Goal: Information Seeking & Learning: Learn about a topic

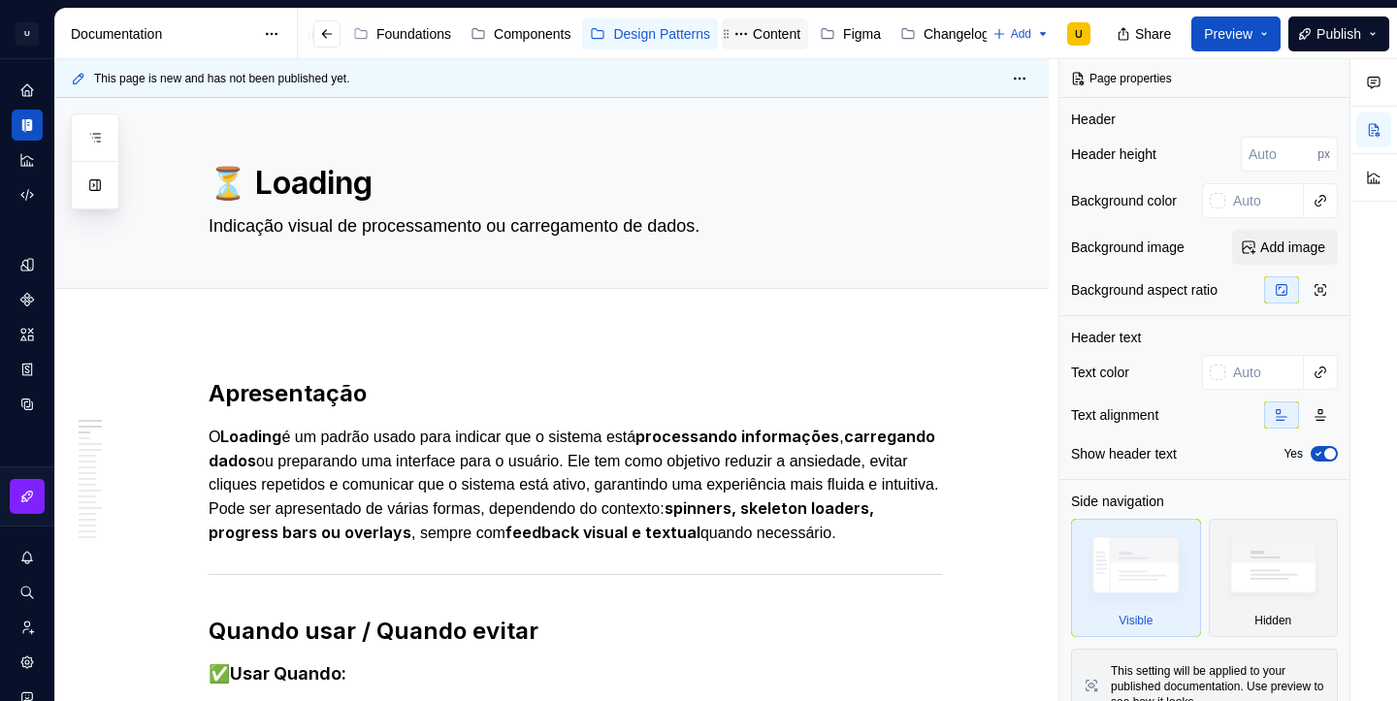
scroll to position [0, 113]
click at [938, 36] on div "Changelog" at bounding box center [946, 33] width 66 height 19
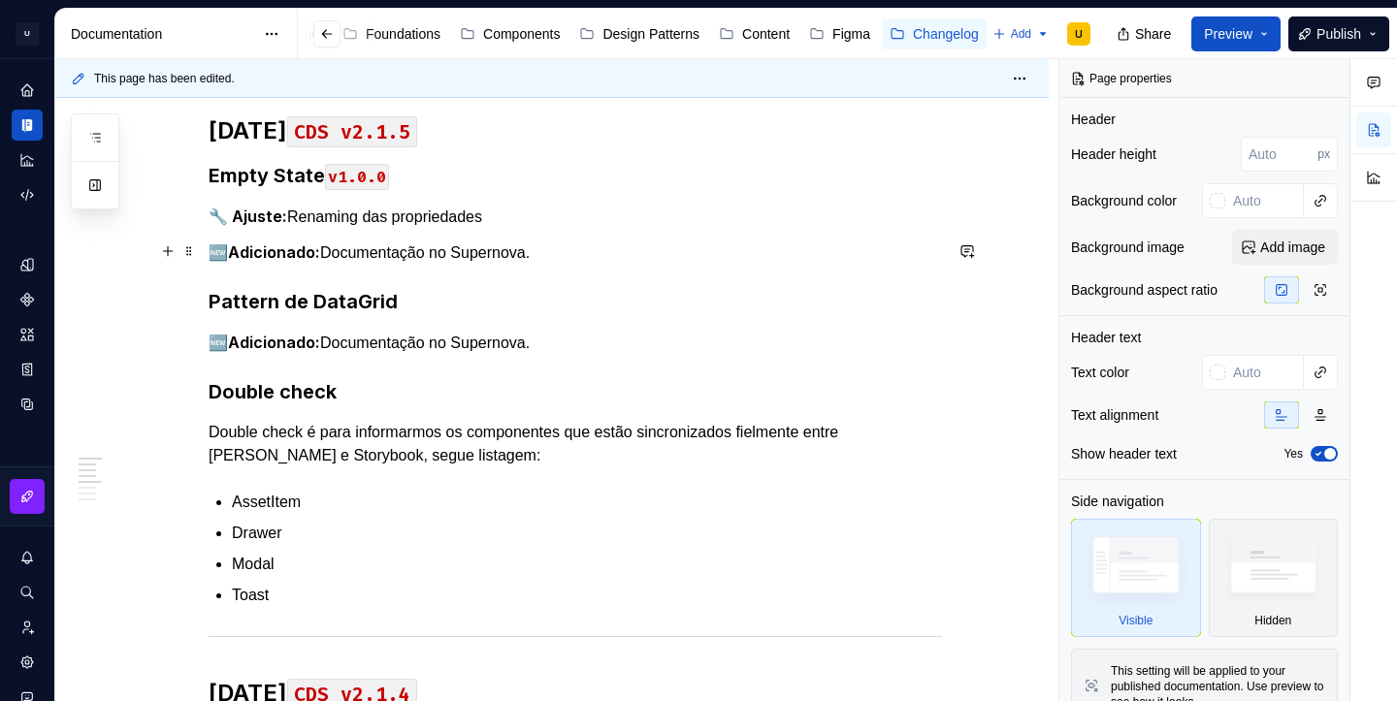
scroll to position [252, 0]
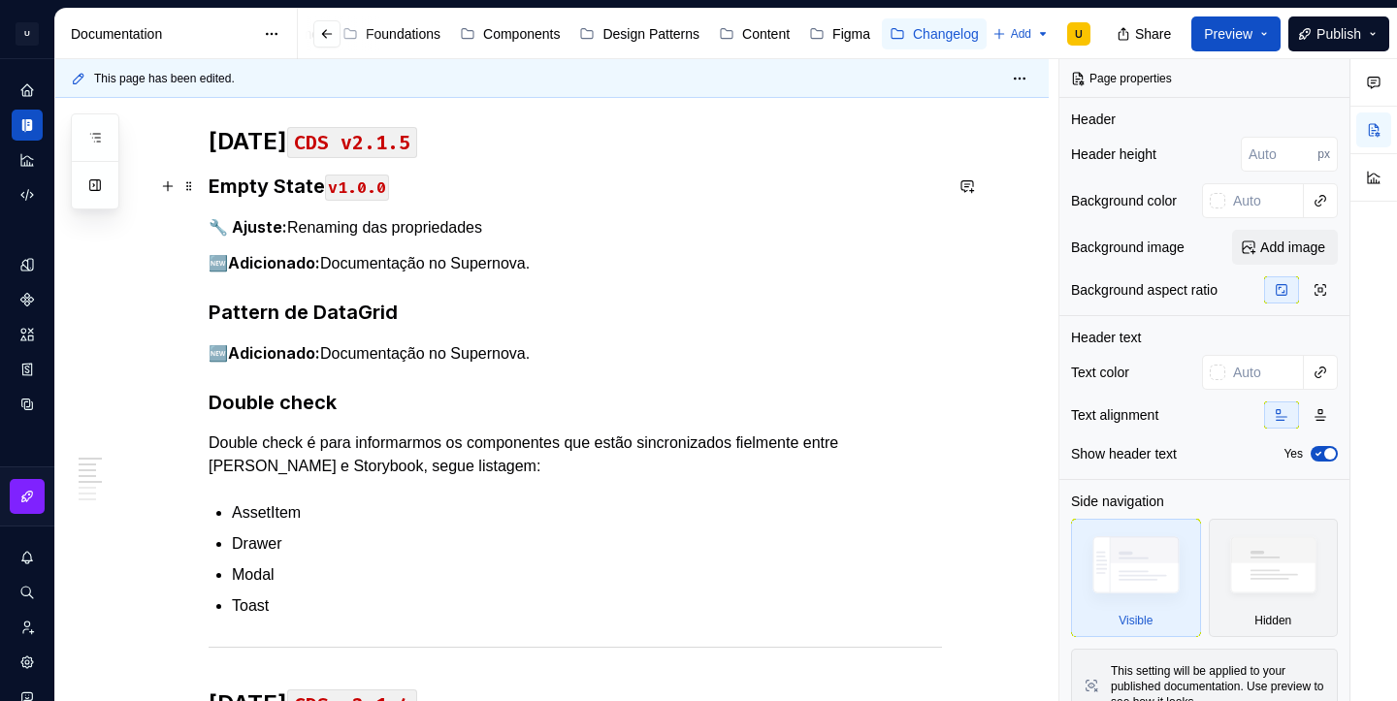
click at [291, 197] on h3 "Empty State v1.0.0" at bounding box center [575, 186] width 733 height 27
type textarea "*"
click at [291, 197] on h3 "Empty State v1.0.0" at bounding box center [575, 186] width 733 height 27
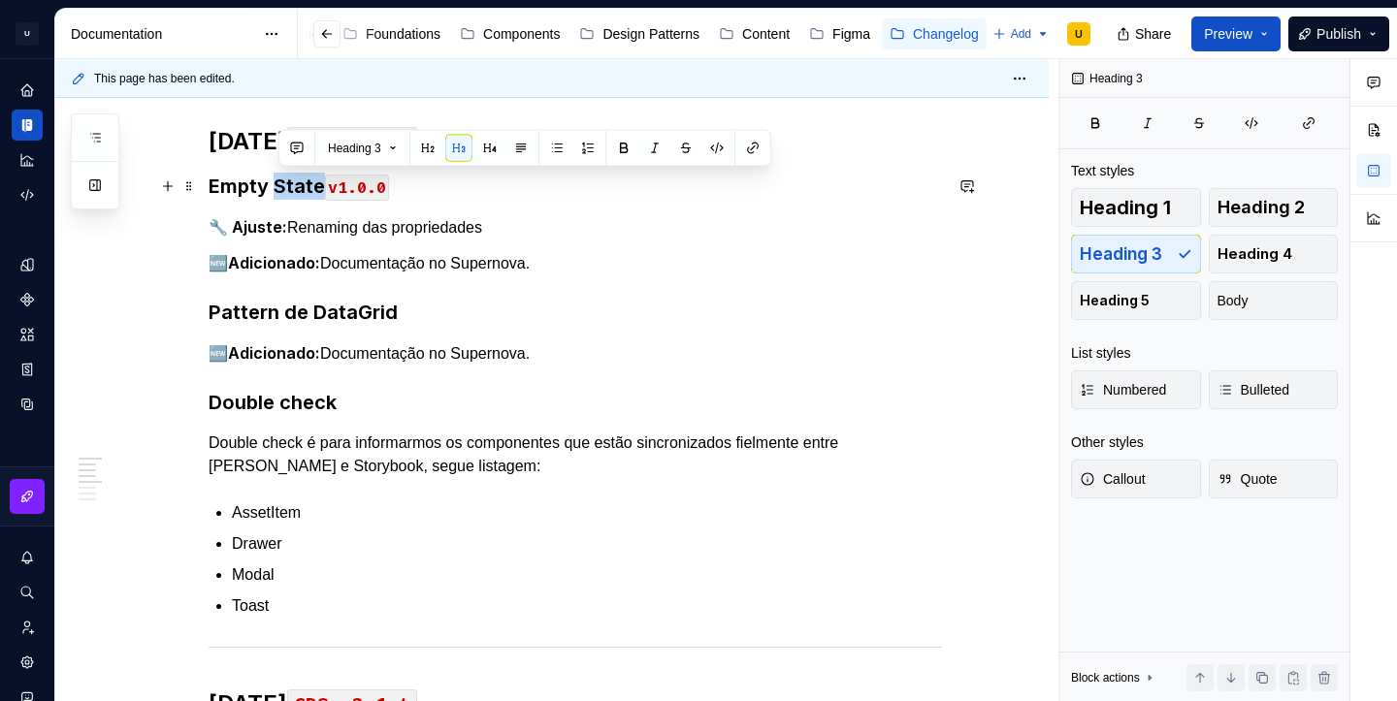
click at [291, 197] on h3 "Empty State v1.0.0" at bounding box center [575, 186] width 733 height 27
copy h3 "Empty State v1.0.0"
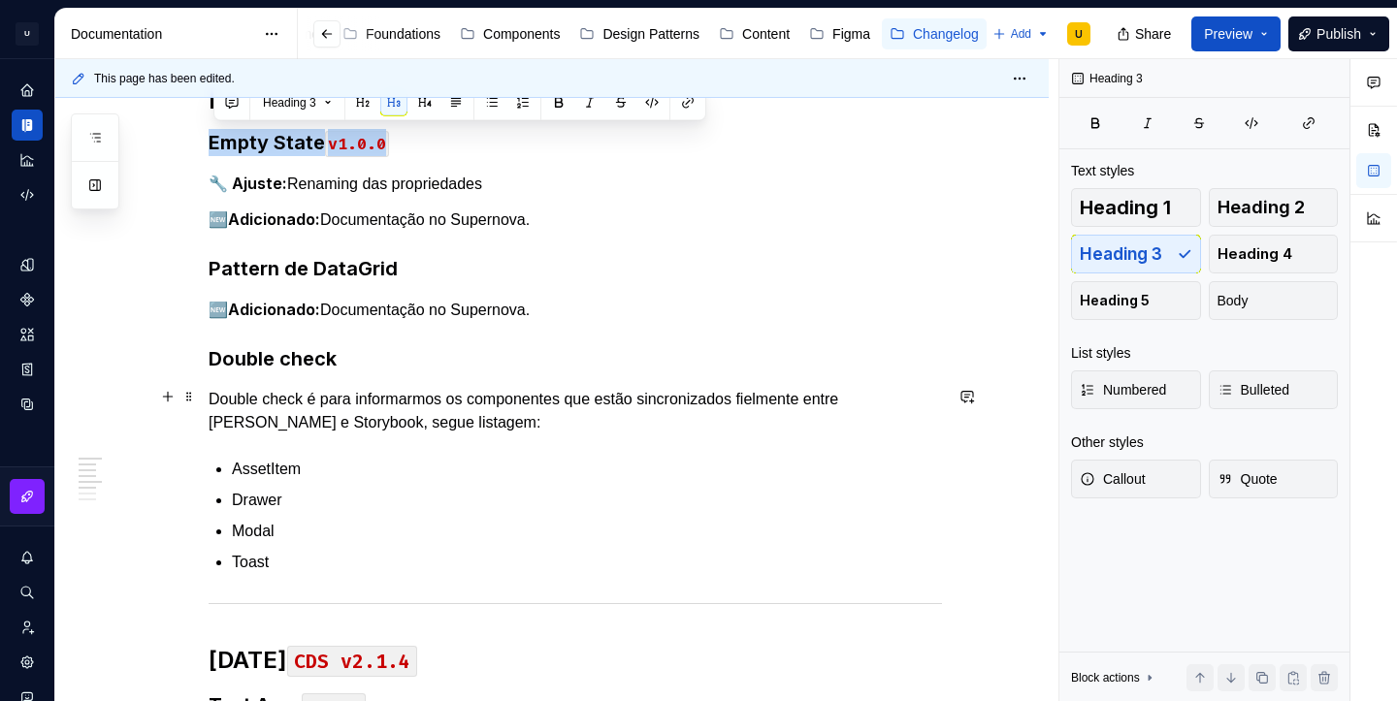
scroll to position [299, 0]
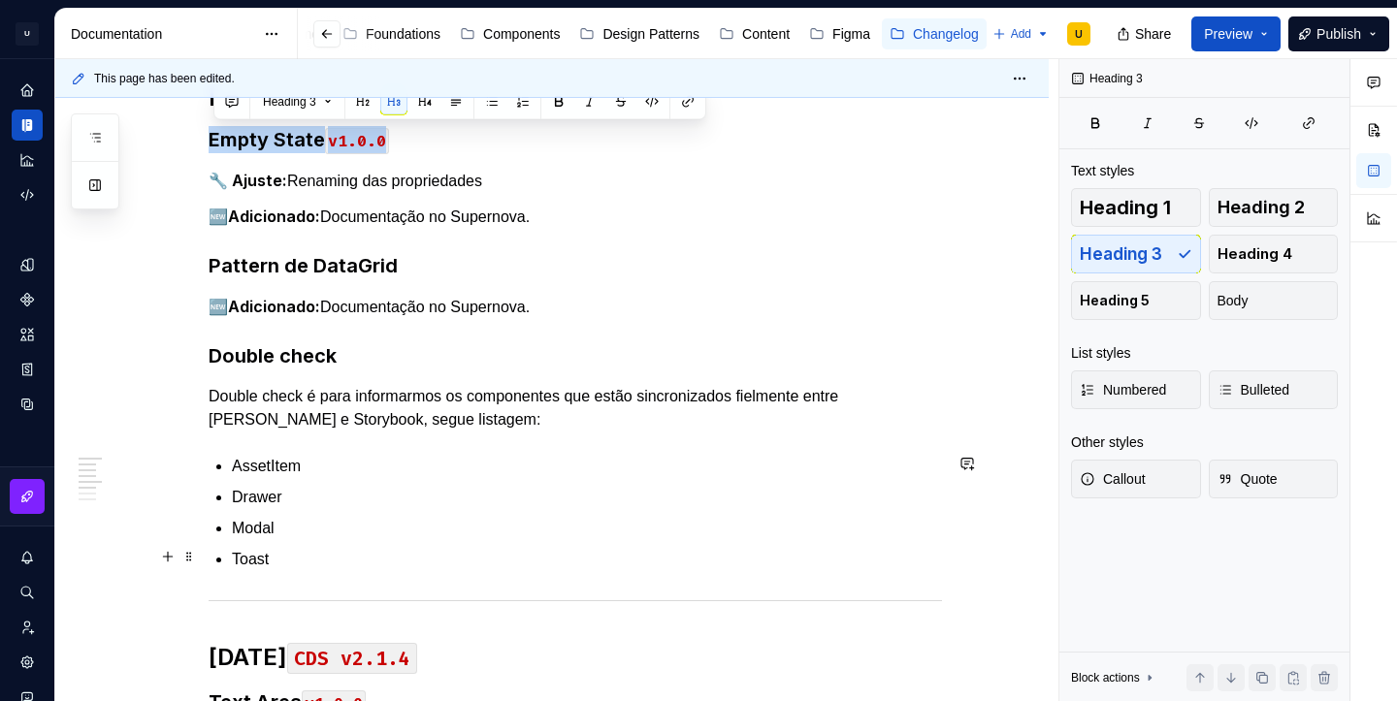
click at [304, 551] on p "Toast" at bounding box center [587, 559] width 710 height 23
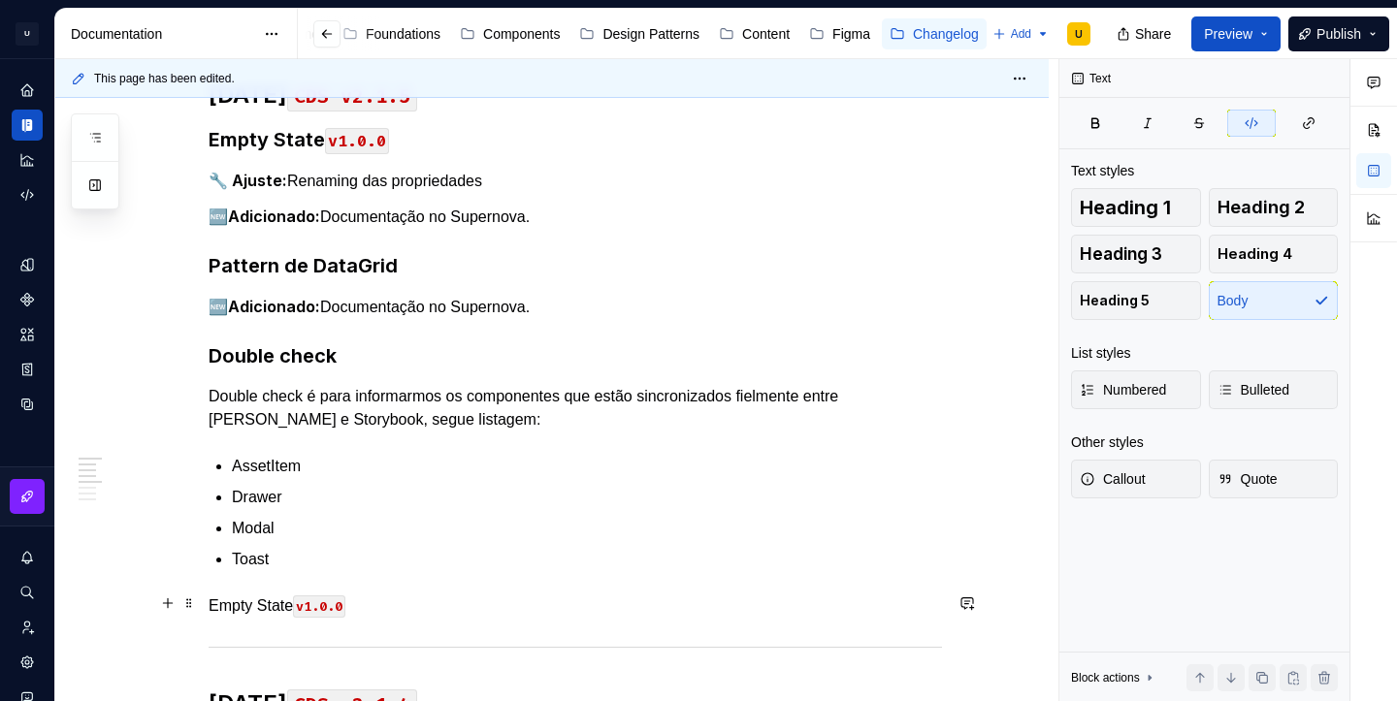
click at [284, 603] on p "Empty State v1.0.0" at bounding box center [575, 606] width 733 height 23
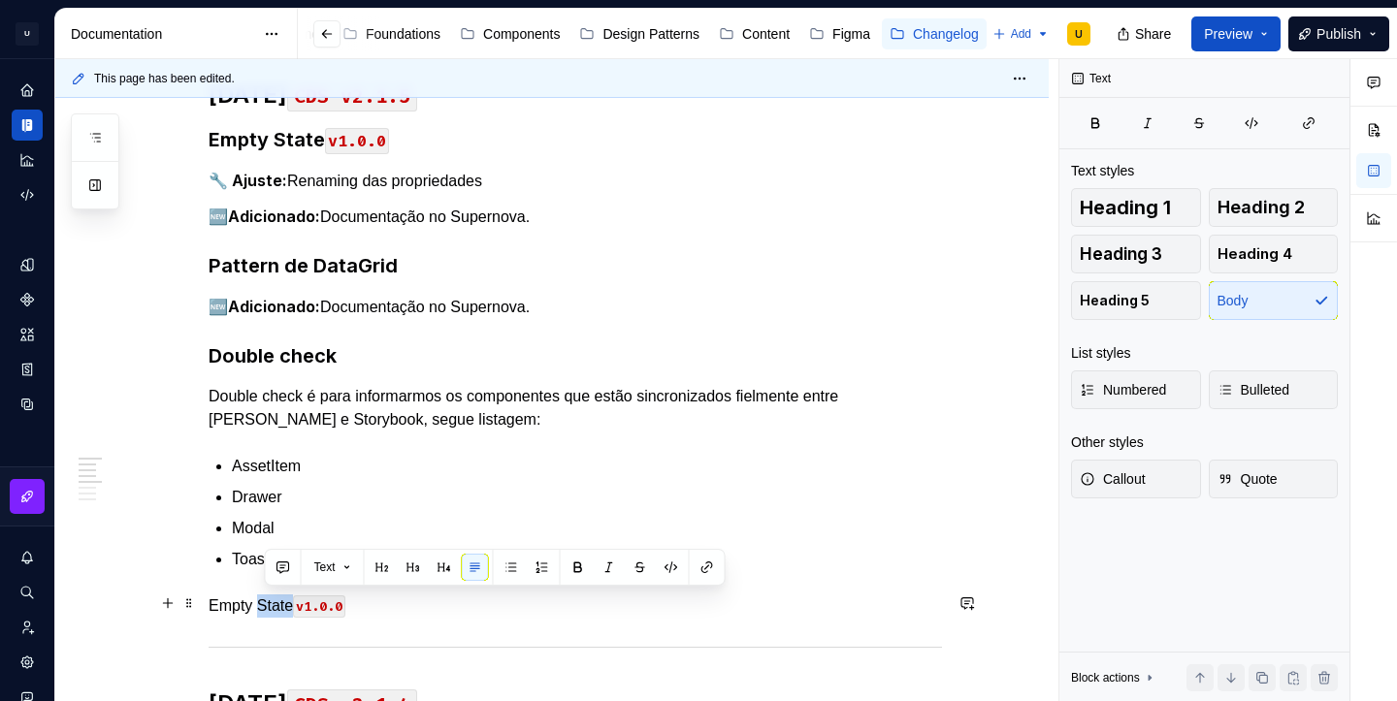
click at [284, 603] on p "Empty State v1.0.0" at bounding box center [575, 606] width 733 height 23
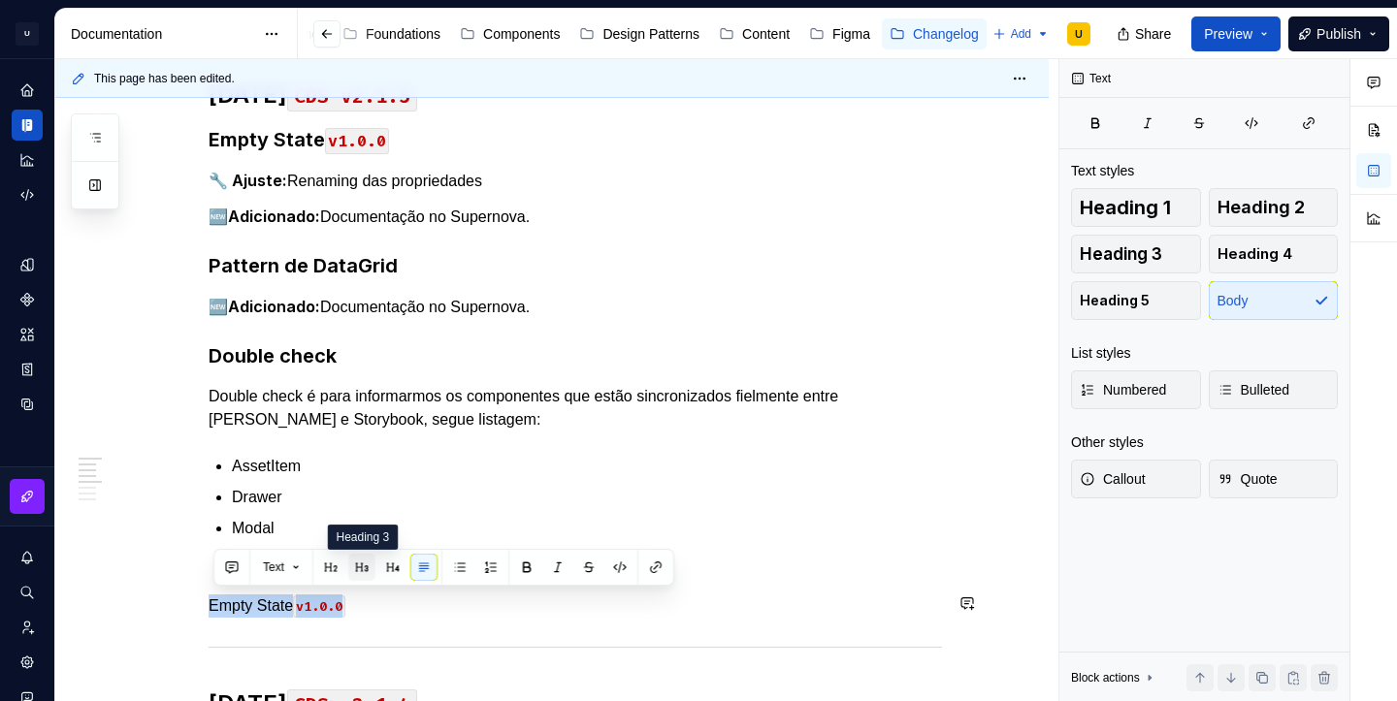
click at [364, 574] on button "button" at bounding box center [361, 567] width 27 height 27
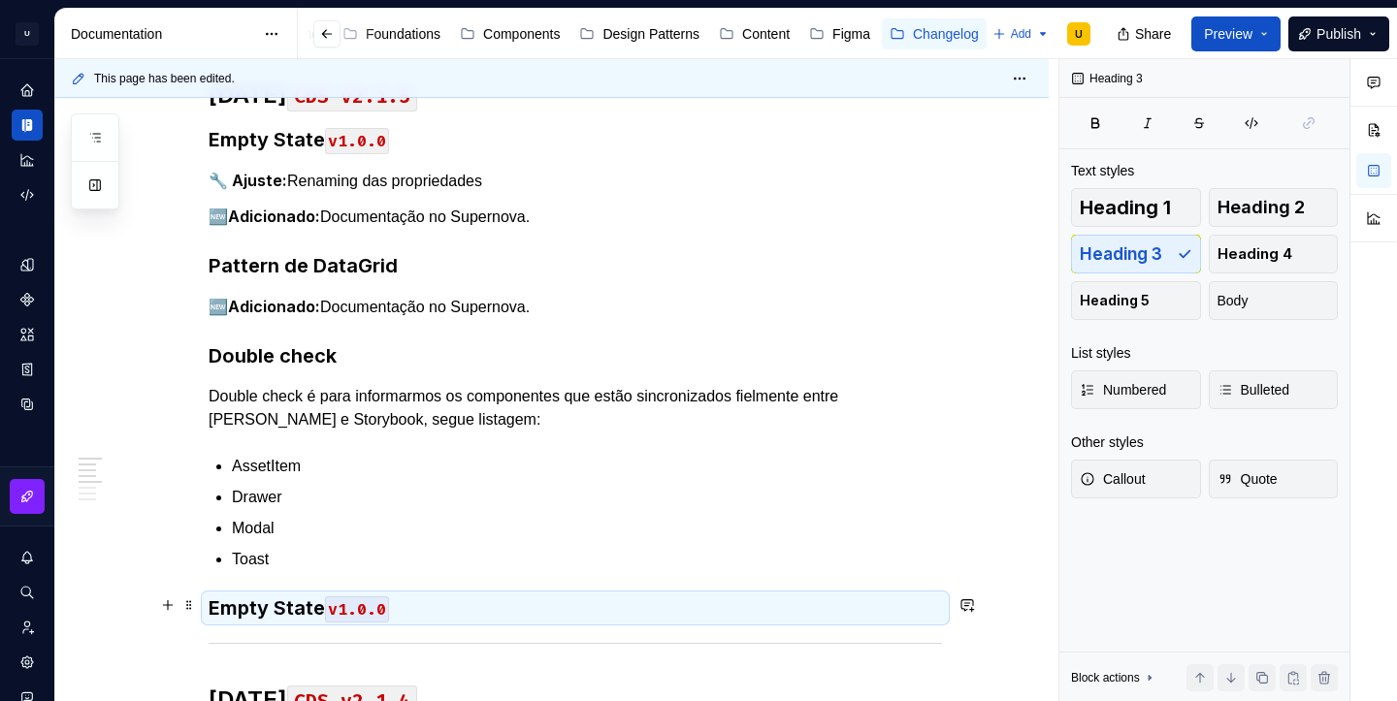
click at [301, 605] on h3 "Empty State v1.0.0" at bounding box center [575, 608] width 733 height 27
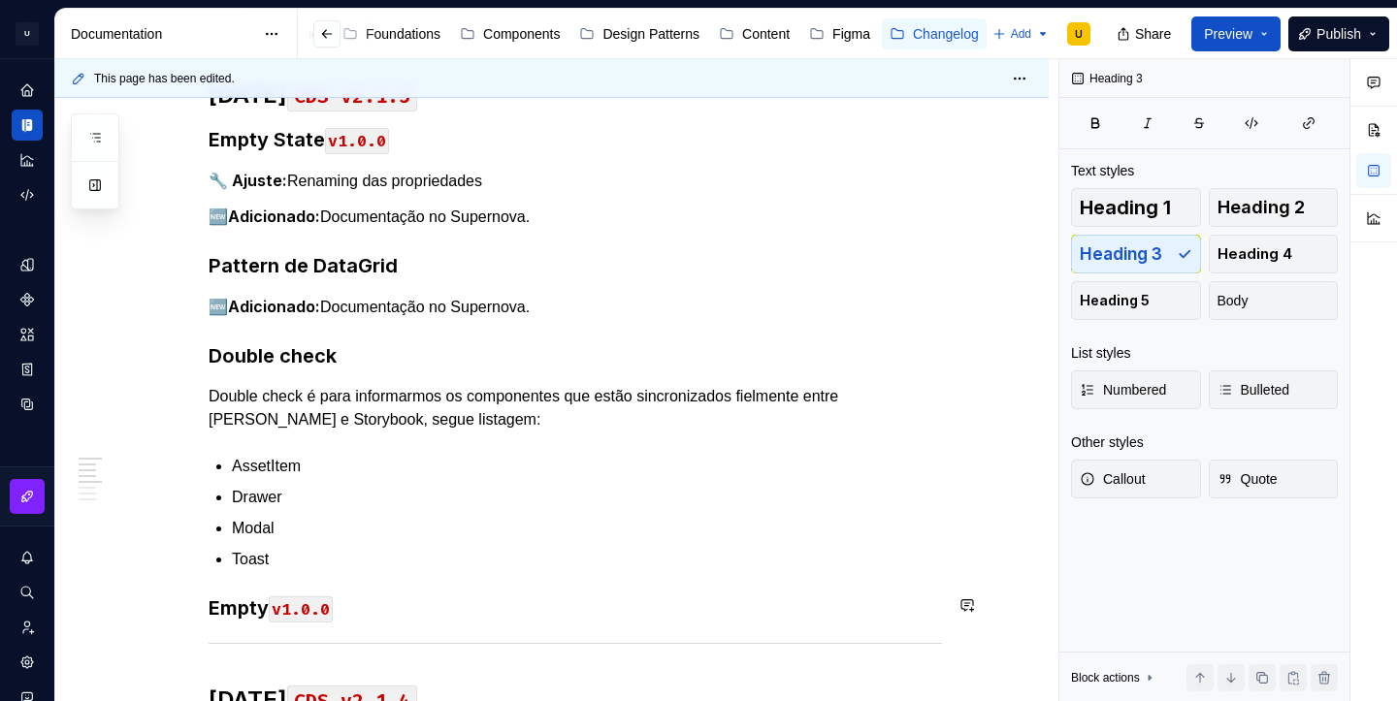
scroll to position [310, 0]
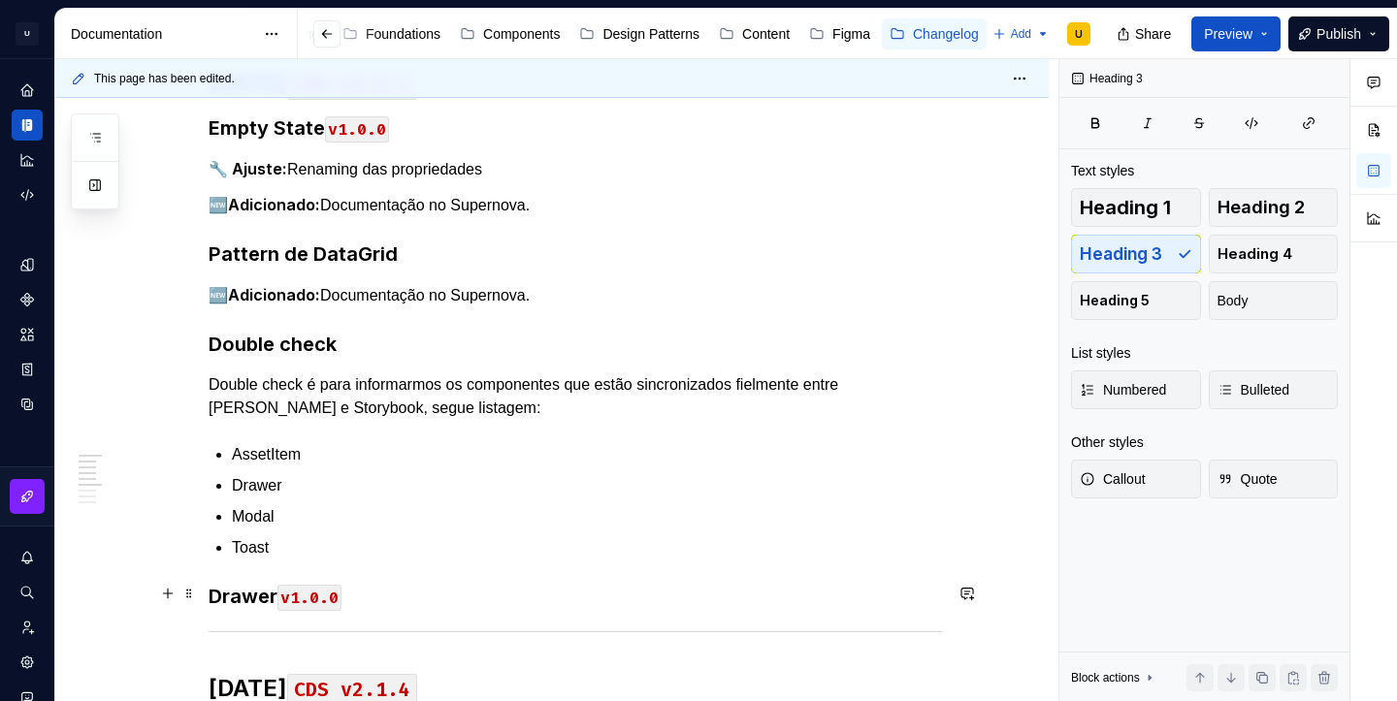
click at [320, 589] on code "v1.0.0" at bounding box center [309, 598] width 64 height 26
click at [341, 594] on code "v1.2.0" at bounding box center [309, 598] width 64 height 26
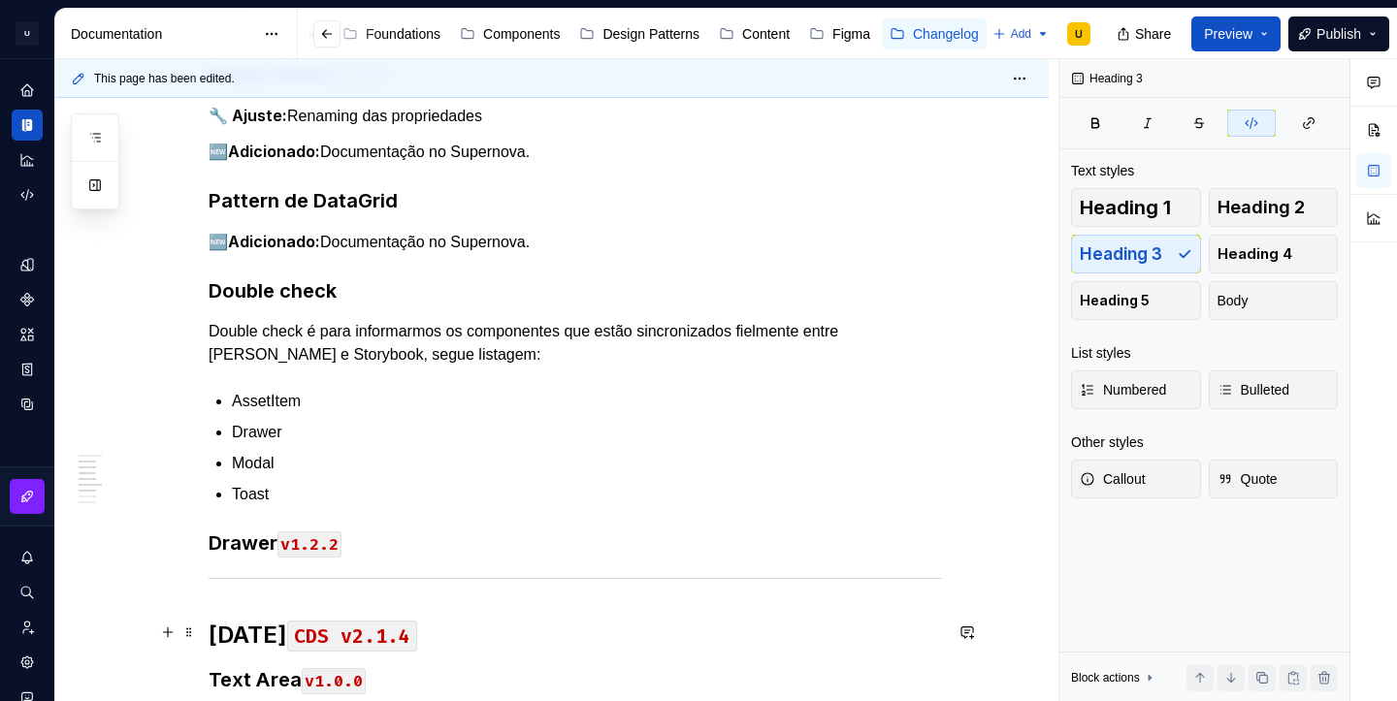
scroll to position [390, 0]
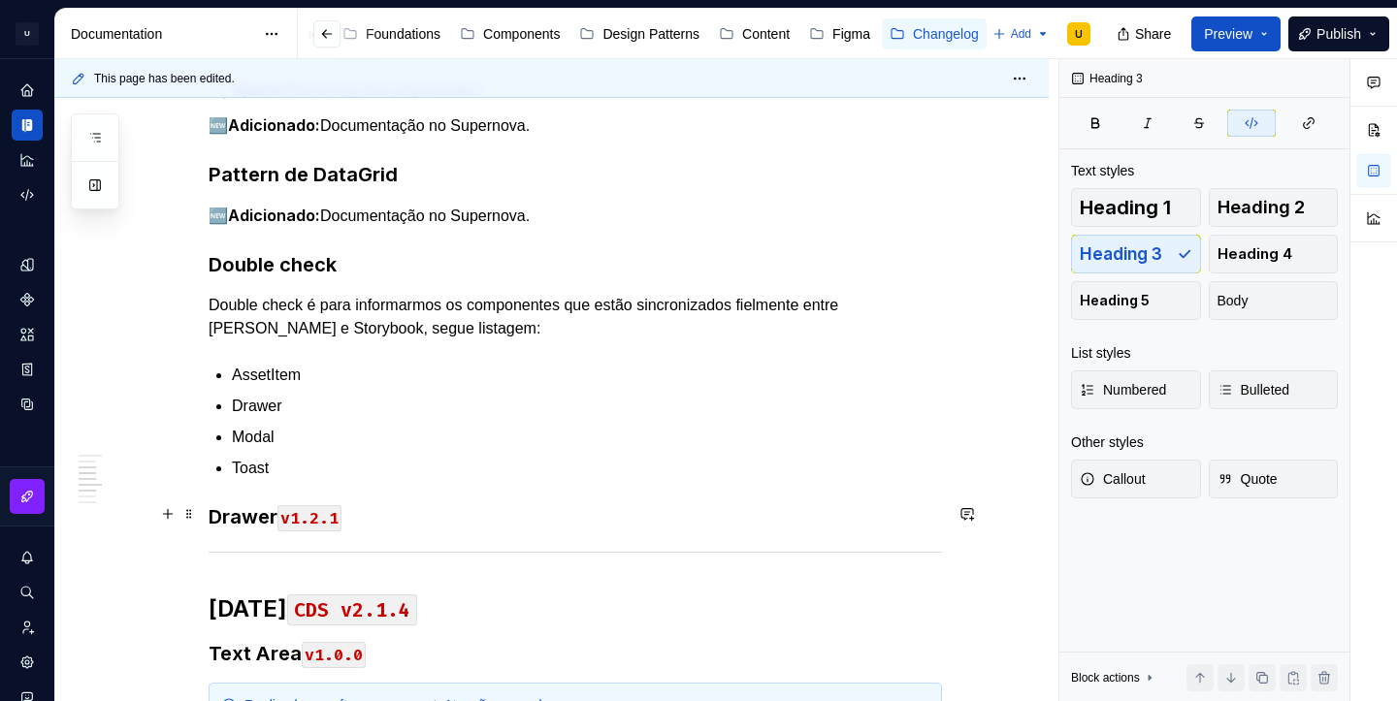
click at [377, 522] on h3 "Drawer v1.2.1" at bounding box center [575, 516] width 733 height 27
click at [356, 210] on p "🆕 Adicionado: Documentação no Supernova." at bounding box center [575, 216] width 733 height 24
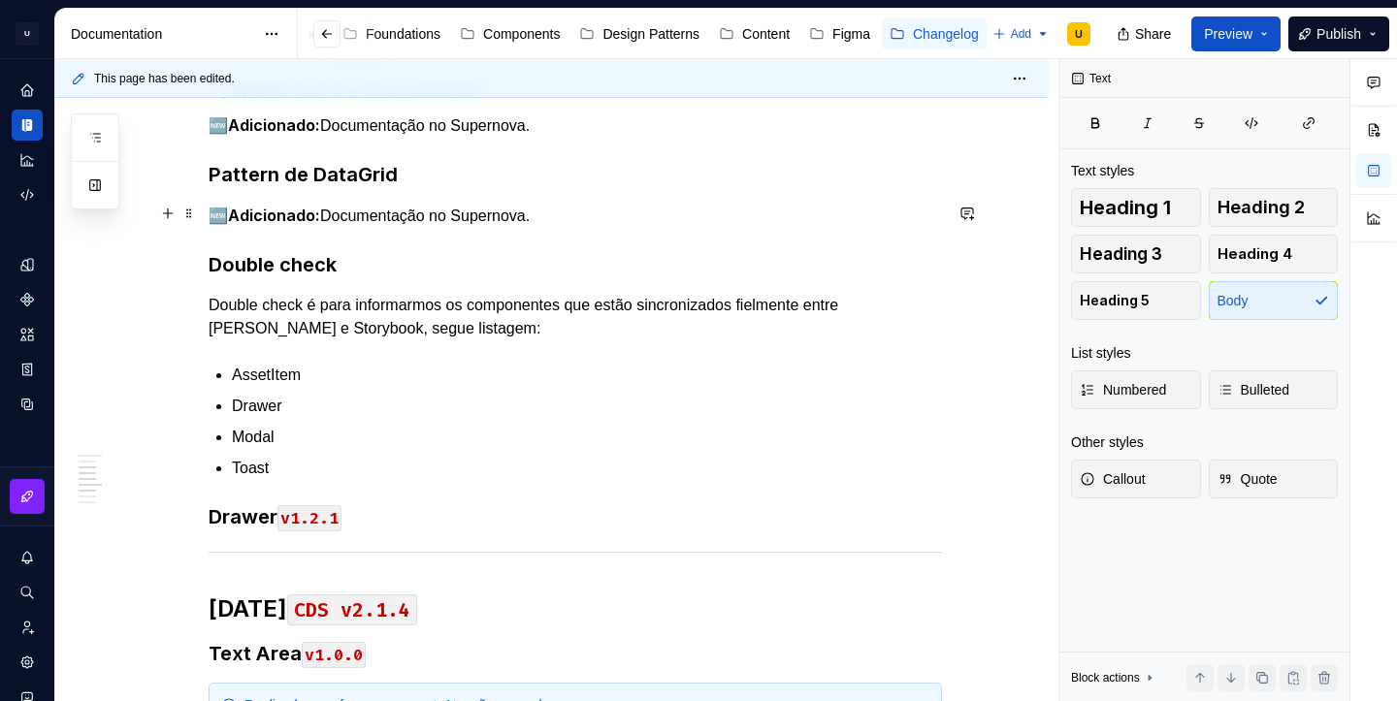
click at [356, 210] on p "🆕 Adicionado: Documentação no Supernova." at bounding box center [575, 216] width 733 height 24
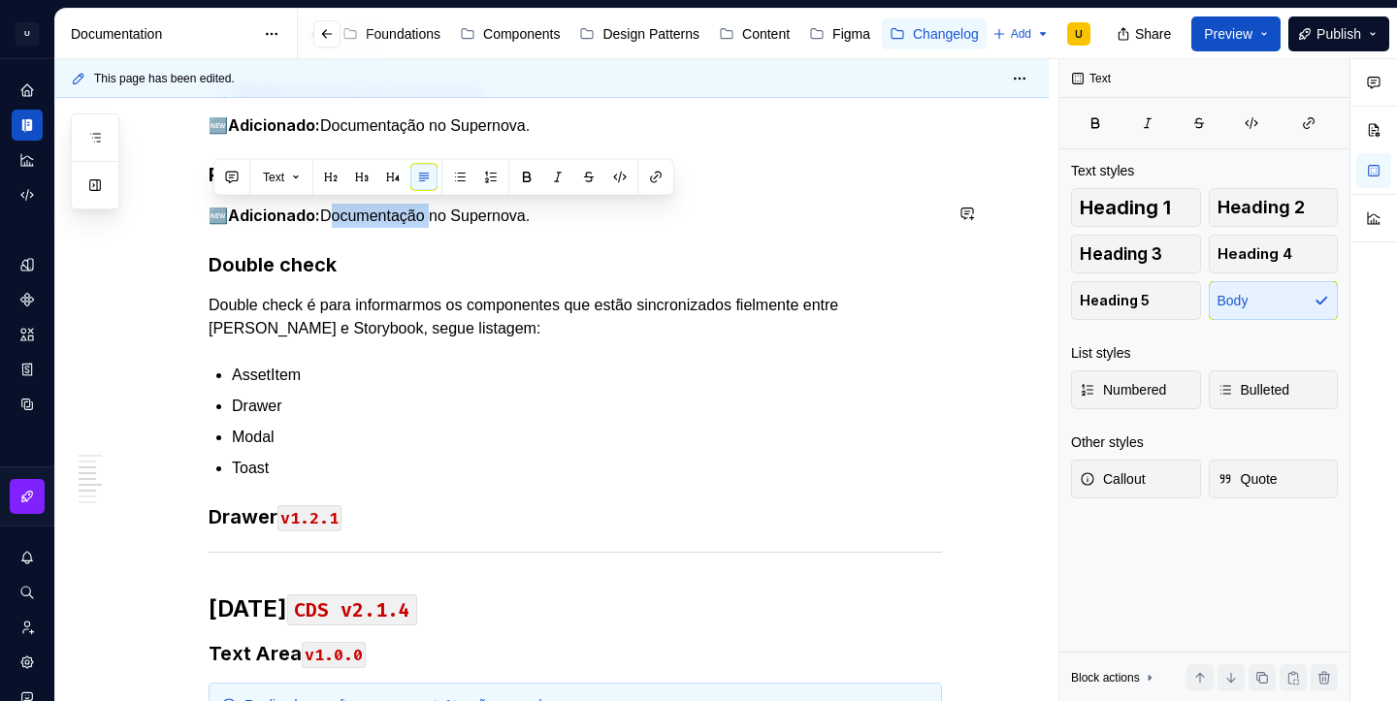
copy p "🆕 Adicionado: Documentação no Supernova."
click at [359, 515] on h3 "Drawer v1.2.1" at bounding box center [575, 516] width 733 height 27
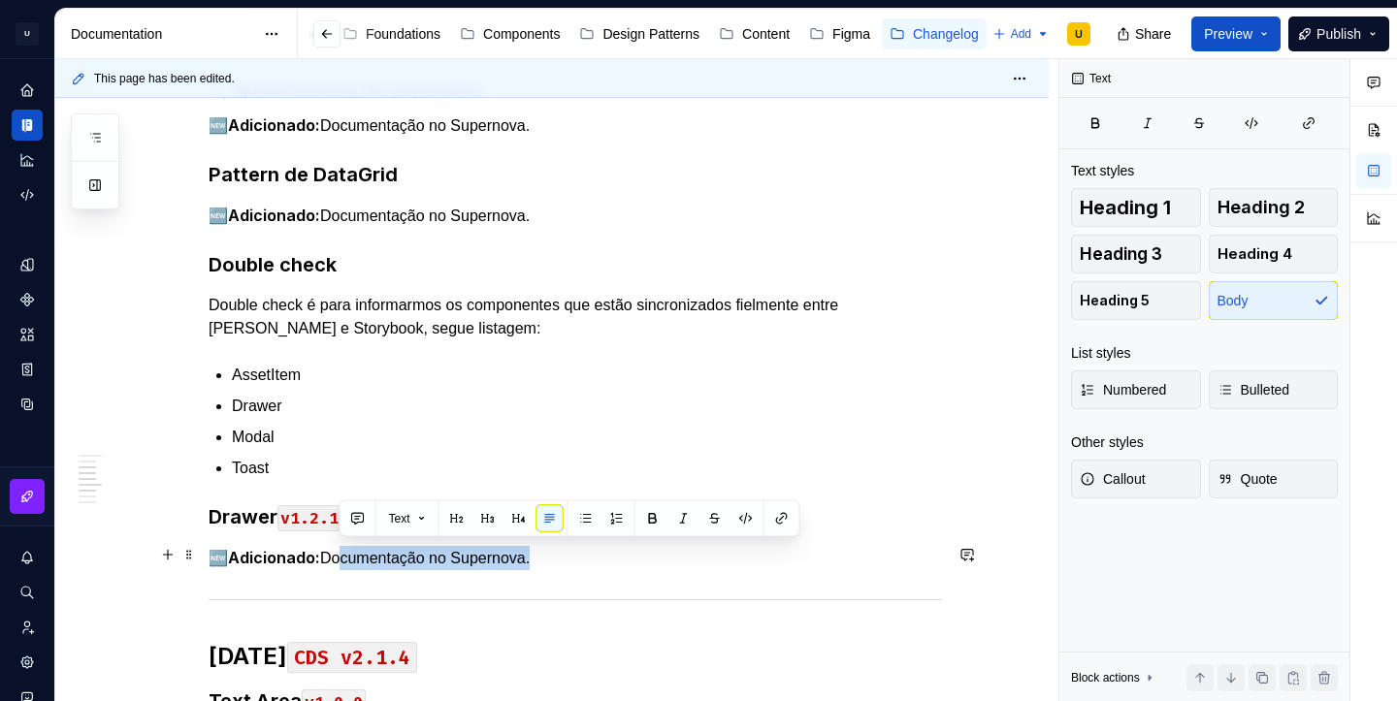
drag, startPoint x: 335, startPoint y: 553, endPoint x: 544, endPoint y: 564, distance: 209.8
click at [544, 564] on p "🆕 Adicionado: Documentação no Supernova." at bounding box center [575, 558] width 733 height 24
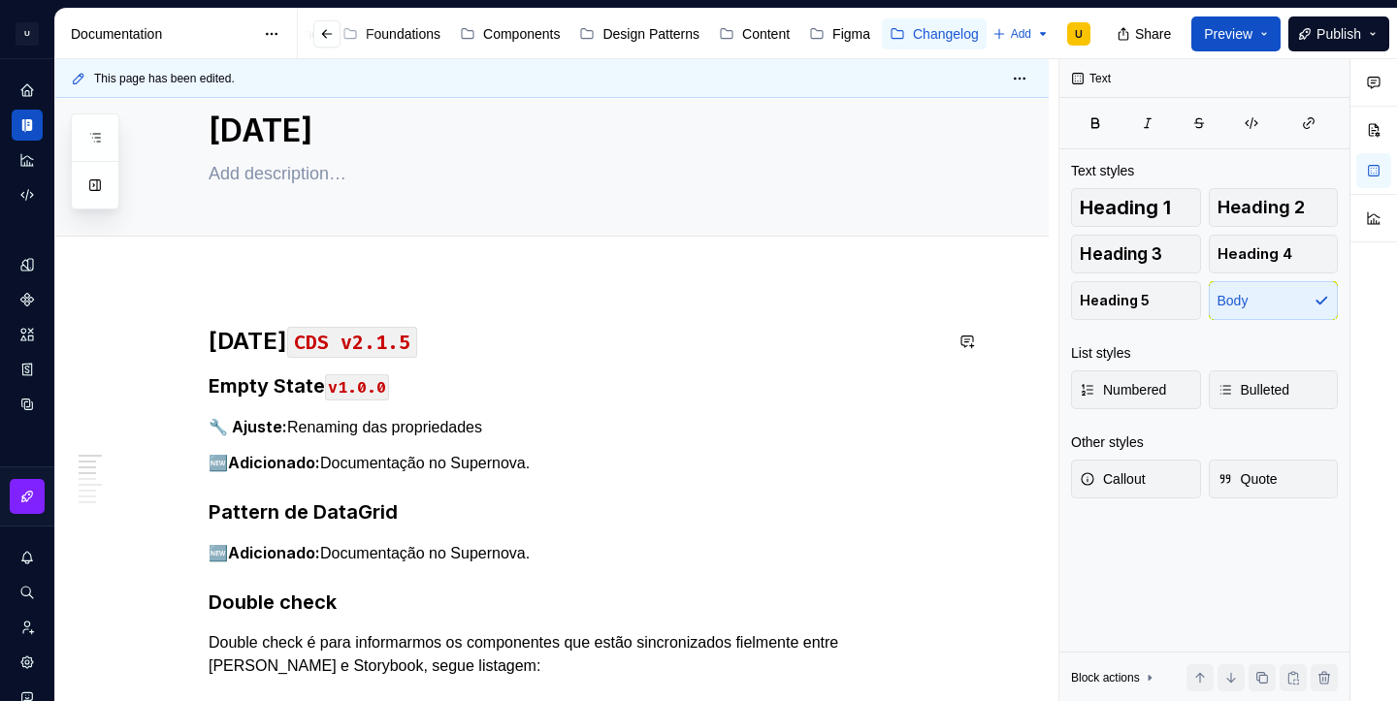
scroll to position [0, 0]
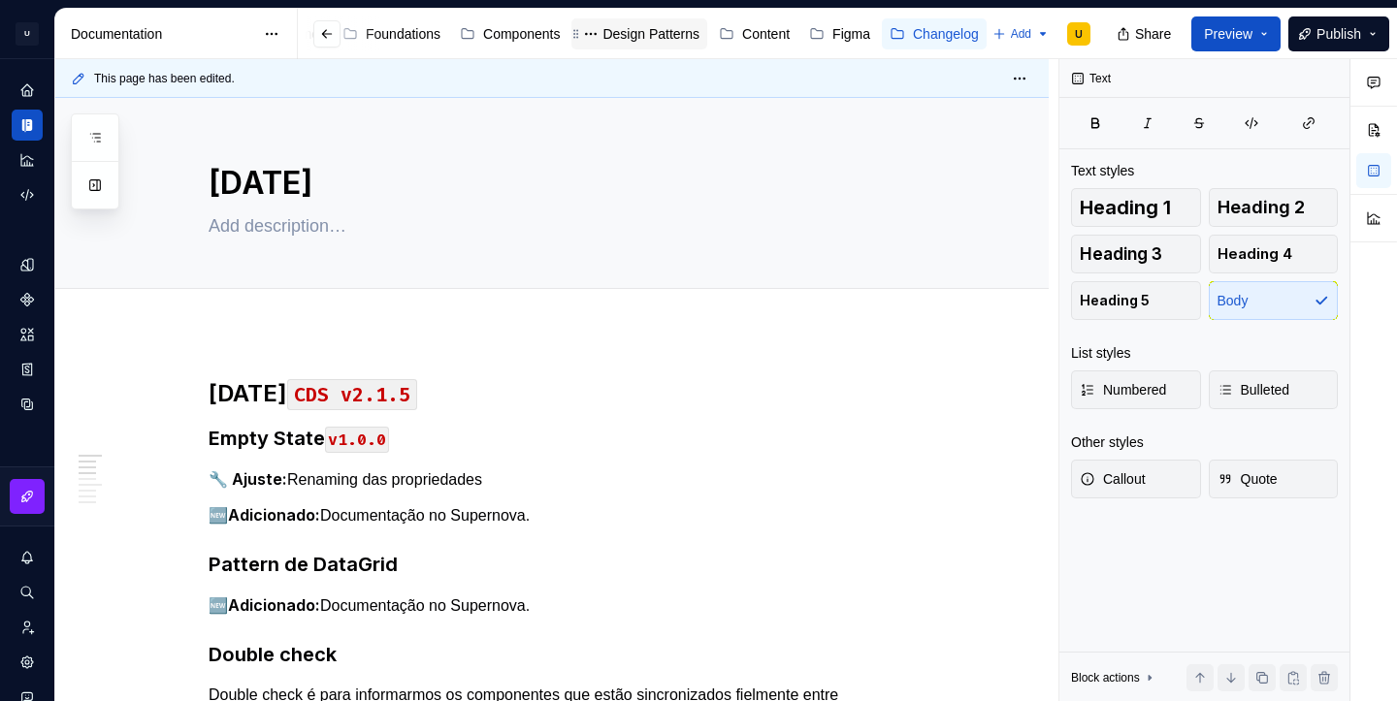
click at [637, 35] on div "Design Patterns" at bounding box center [650, 33] width 97 height 19
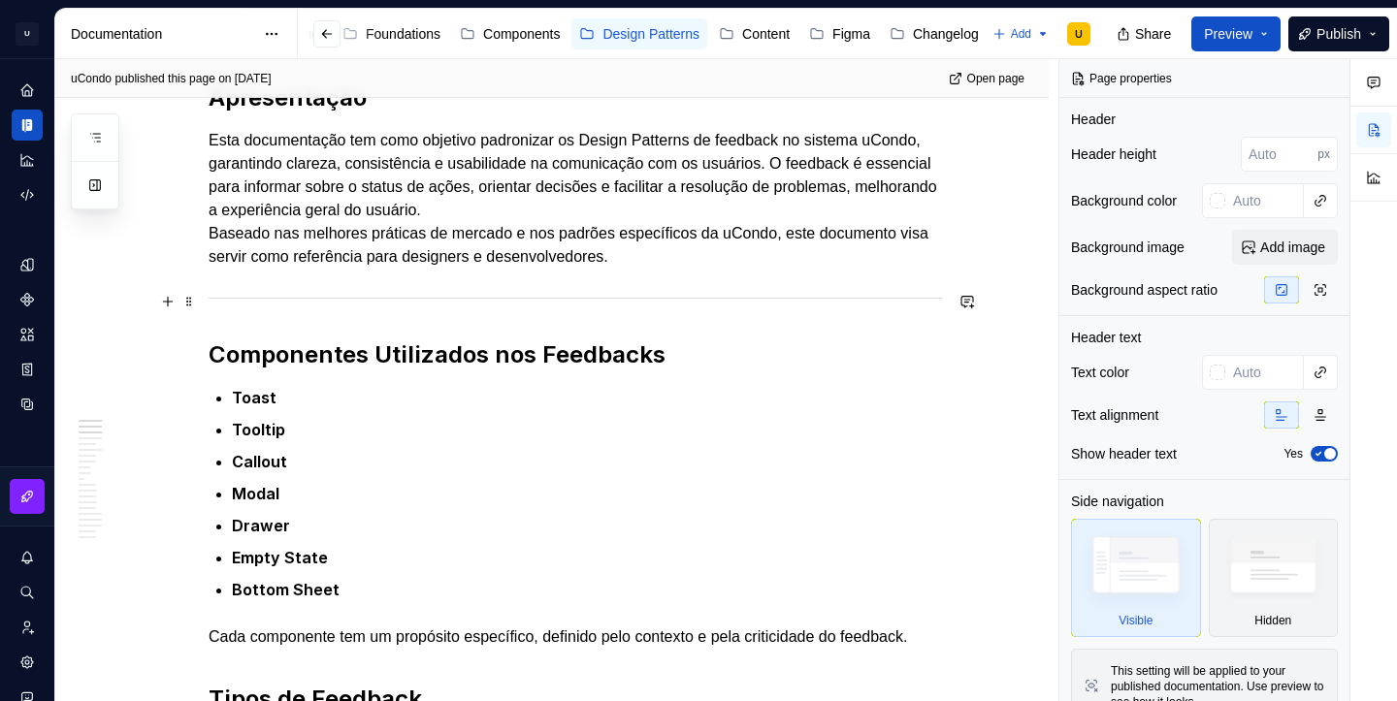
scroll to position [415, 0]
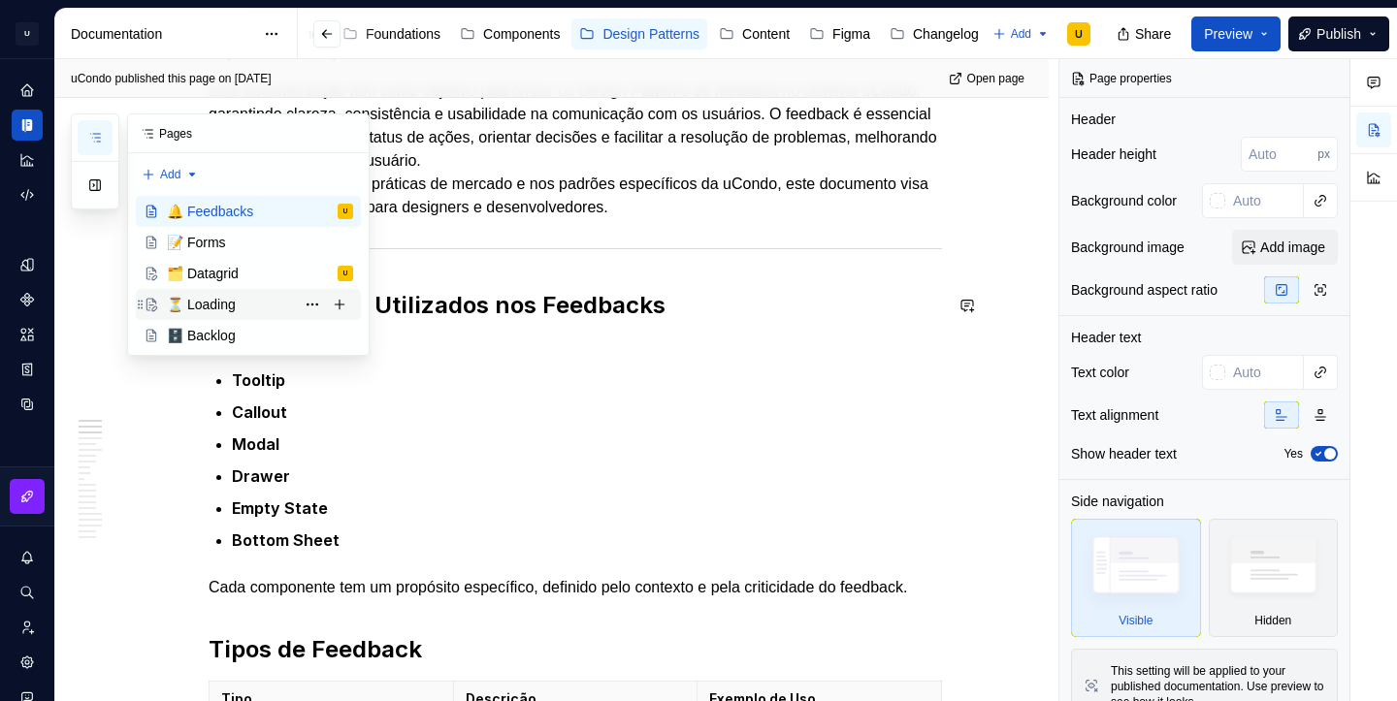
click at [216, 311] on div "⏳ Loading" at bounding box center [201, 304] width 69 height 19
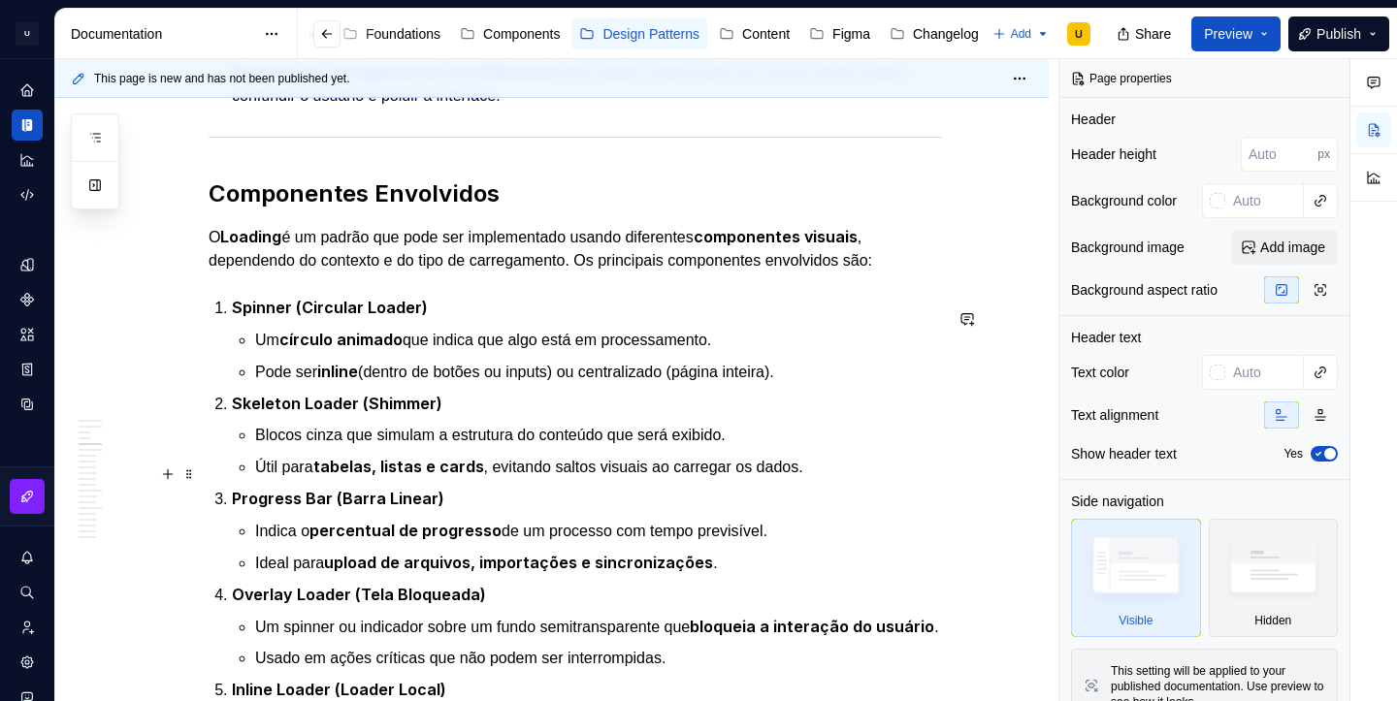
scroll to position [1032, 0]
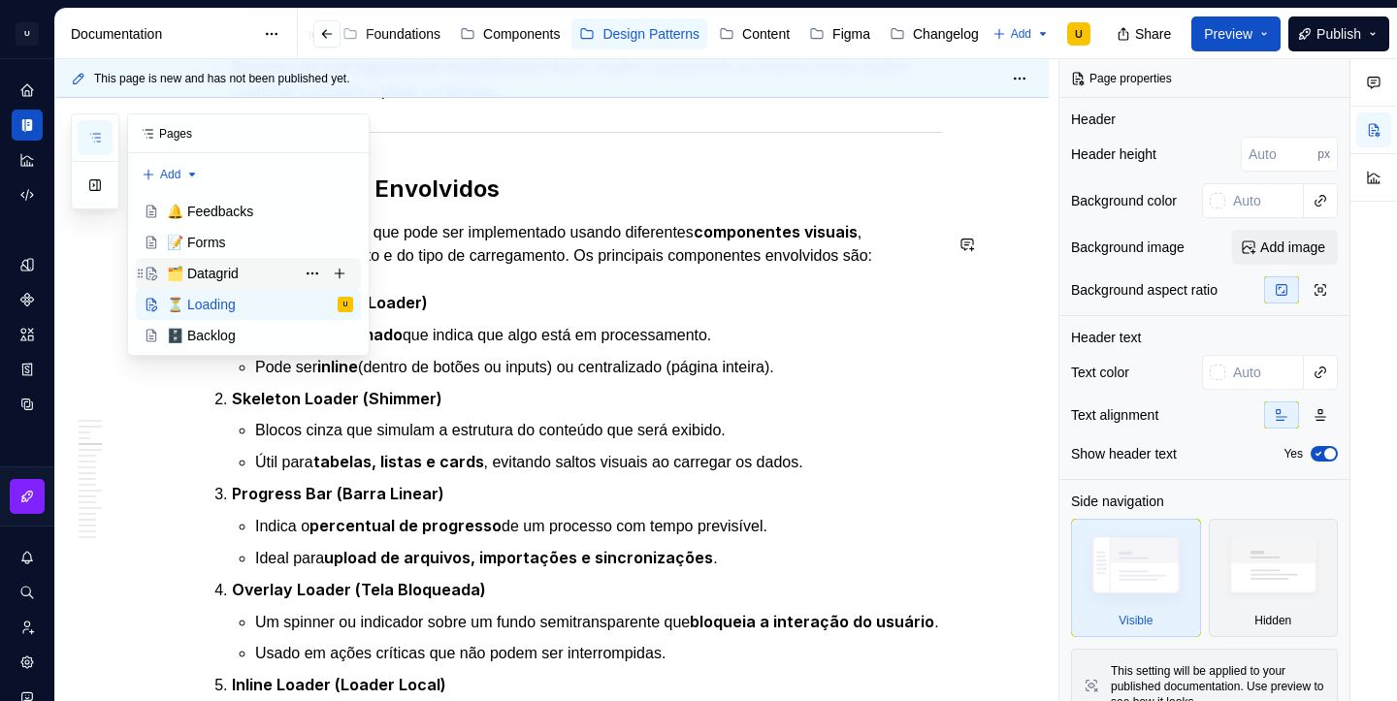
click at [216, 274] on div "🗂️ Datagrid" at bounding box center [203, 273] width 72 height 19
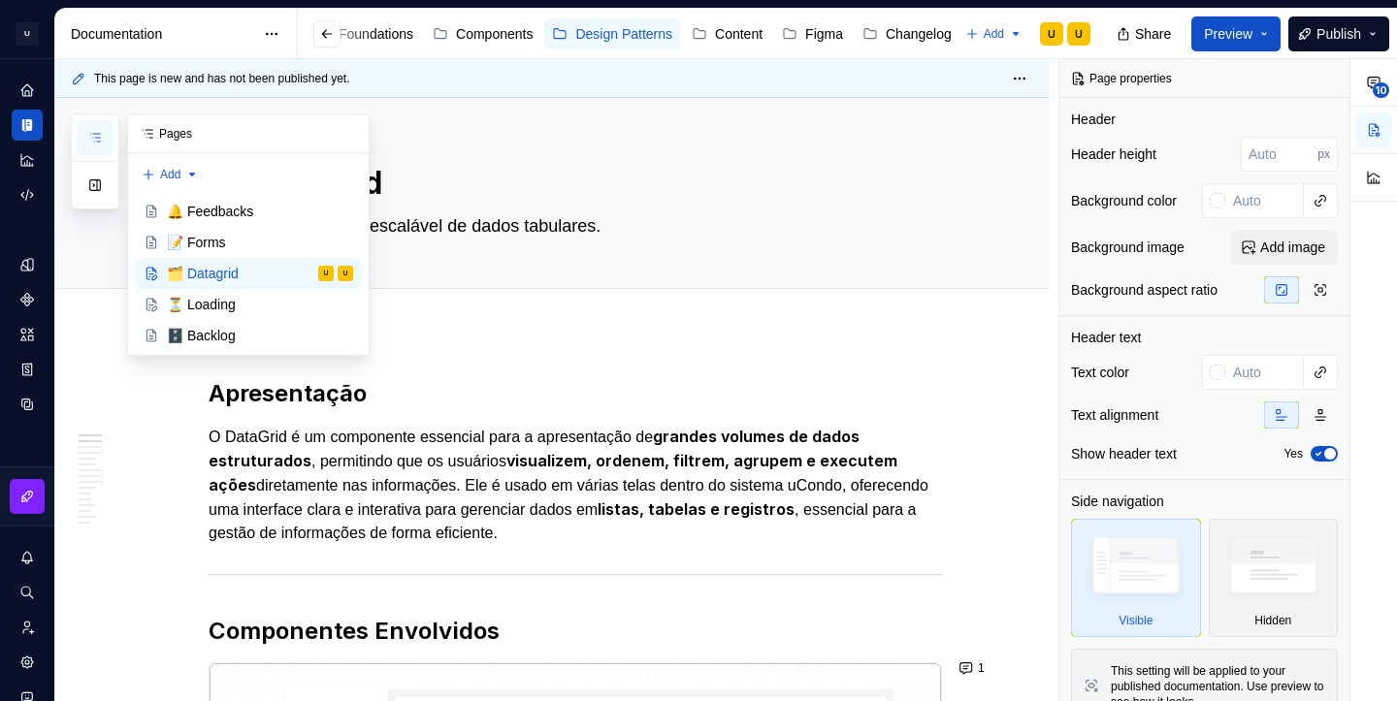
type textarea "*"
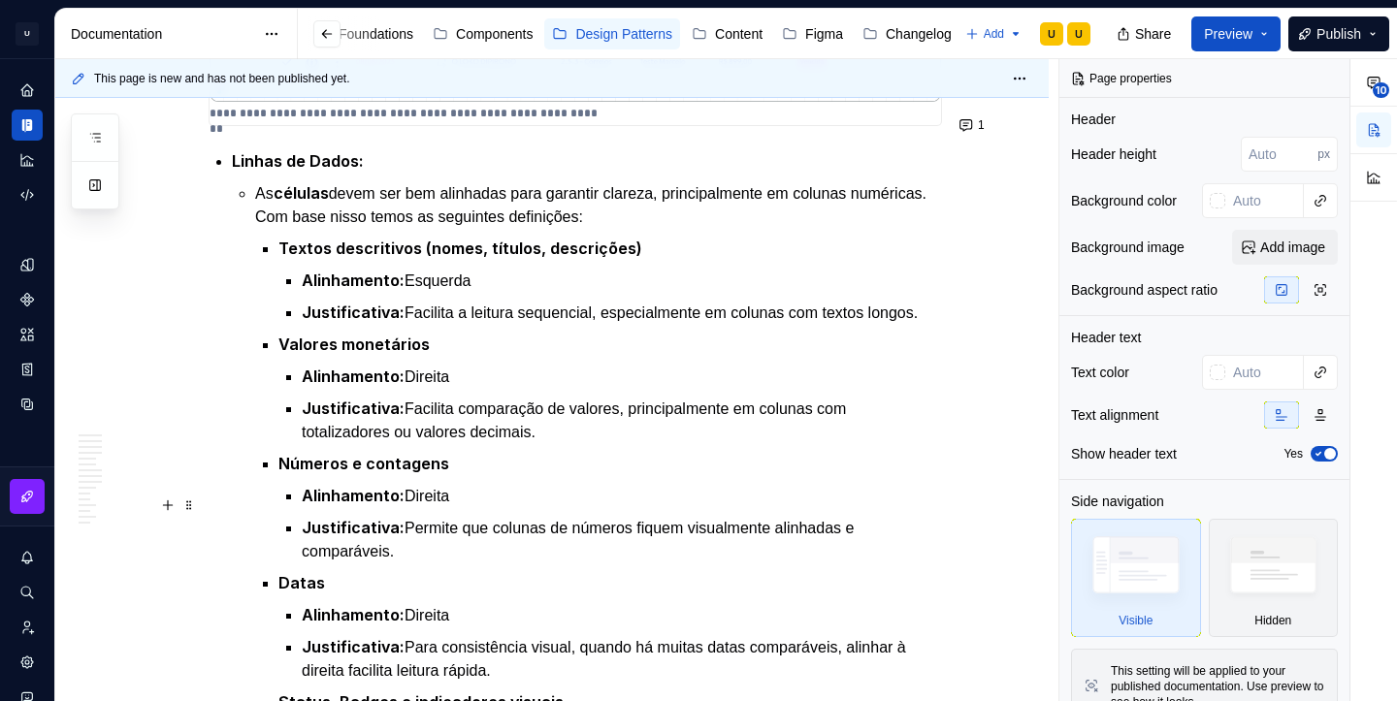
scroll to position [3819, 0]
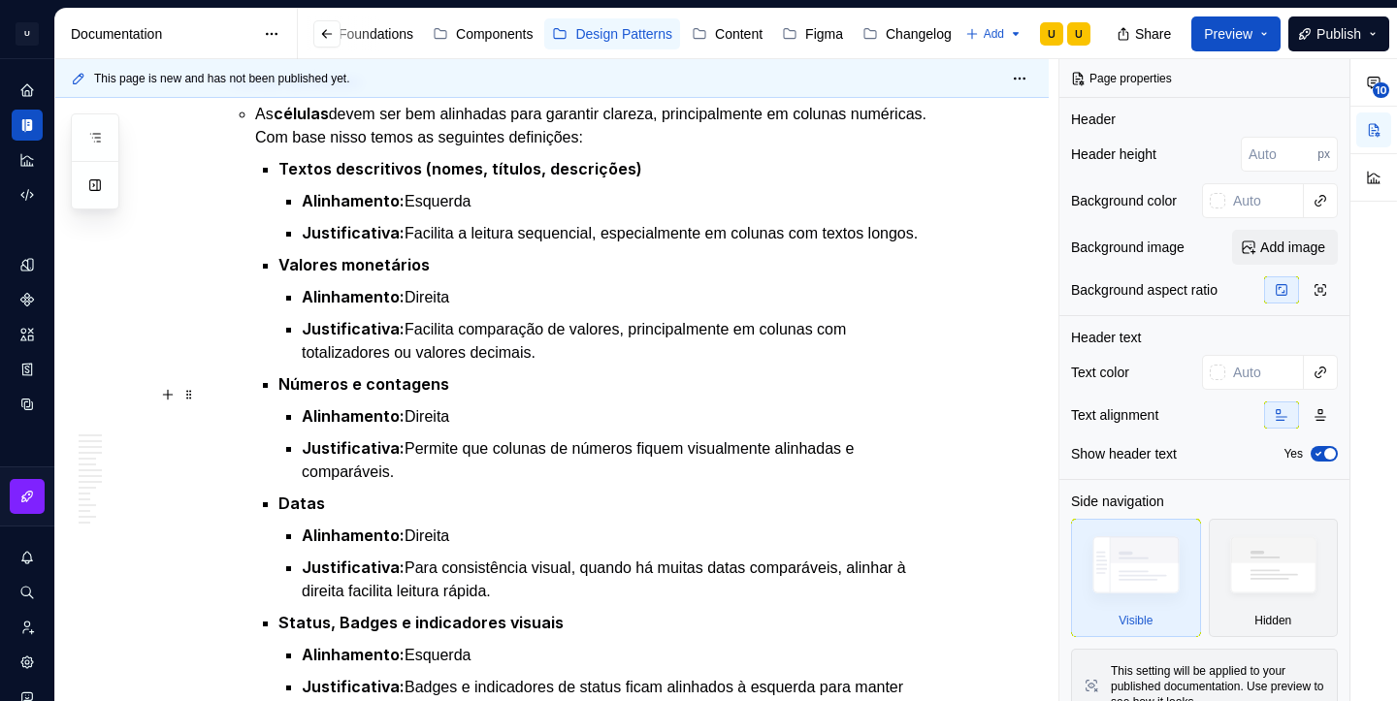
click at [450, 404] on p "Alinhamento: Direita" at bounding box center [622, 416] width 640 height 24
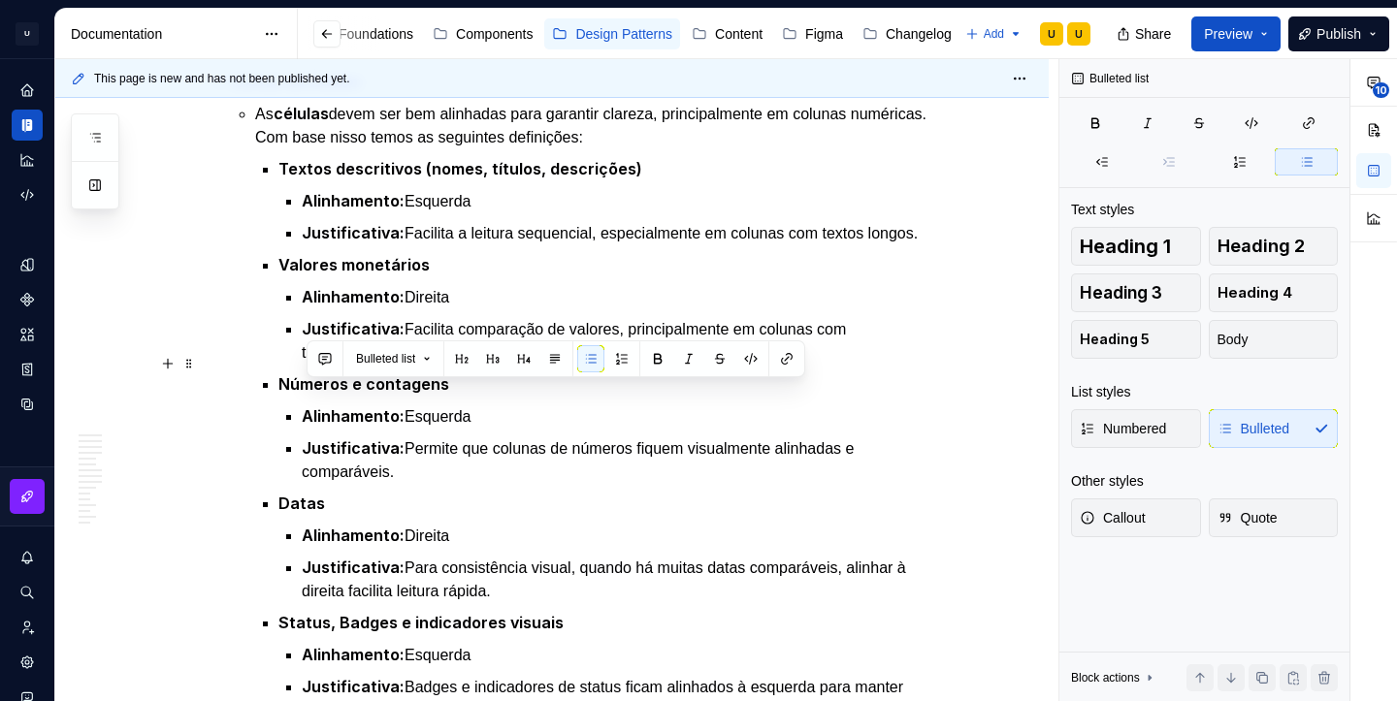
drag, startPoint x: 413, startPoint y: 451, endPoint x: 278, endPoint y: 380, distance: 152.3
click at [278, 380] on li "As células devem ser bem alinhadas para garantir clareza, principalmente em col…" at bounding box center [598, 412] width 687 height 621
click at [424, 524] on p "Alinhamento: Direita" at bounding box center [622, 536] width 640 height 24
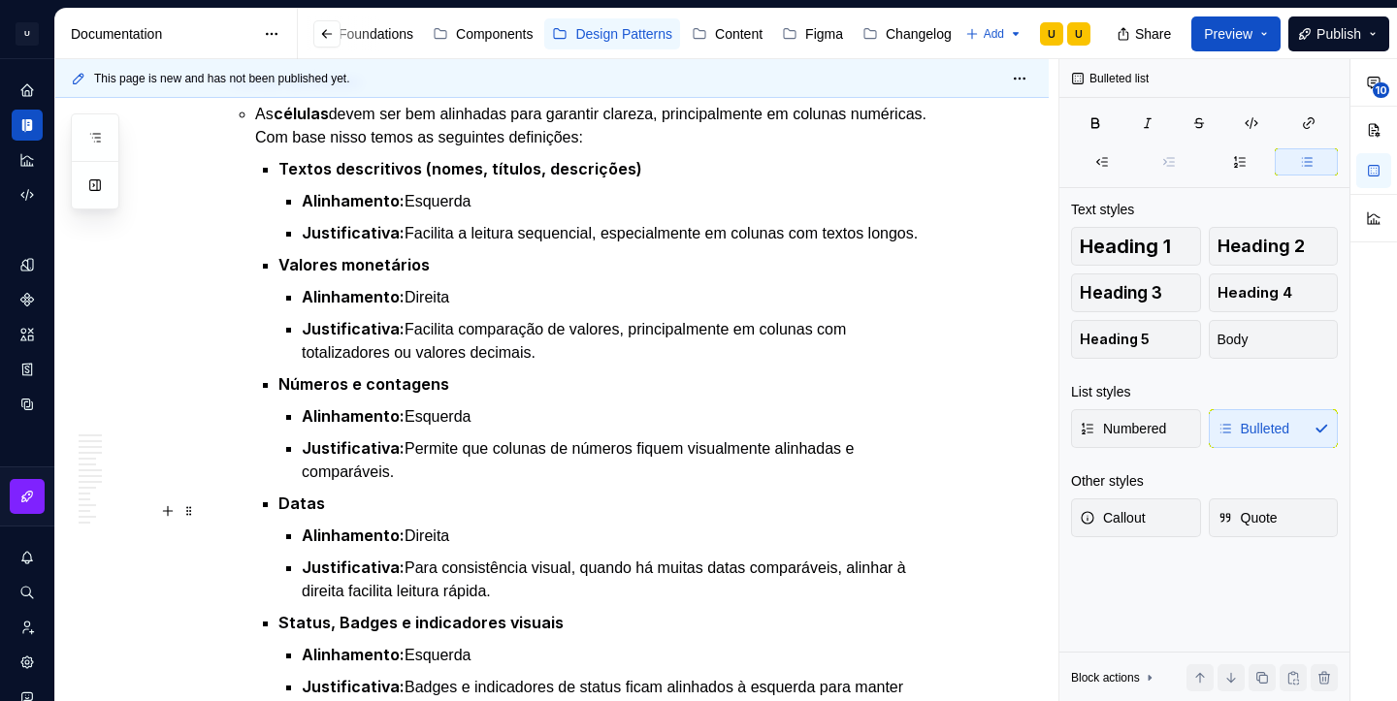
click at [424, 524] on p "Alinhamento: Direita" at bounding box center [622, 536] width 640 height 24
click at [328, 568] on p "Justificativa: Para consistência visual, quando há muitas datas comparáveis, al…" at bounding box center [622, 580] width 640 height 48
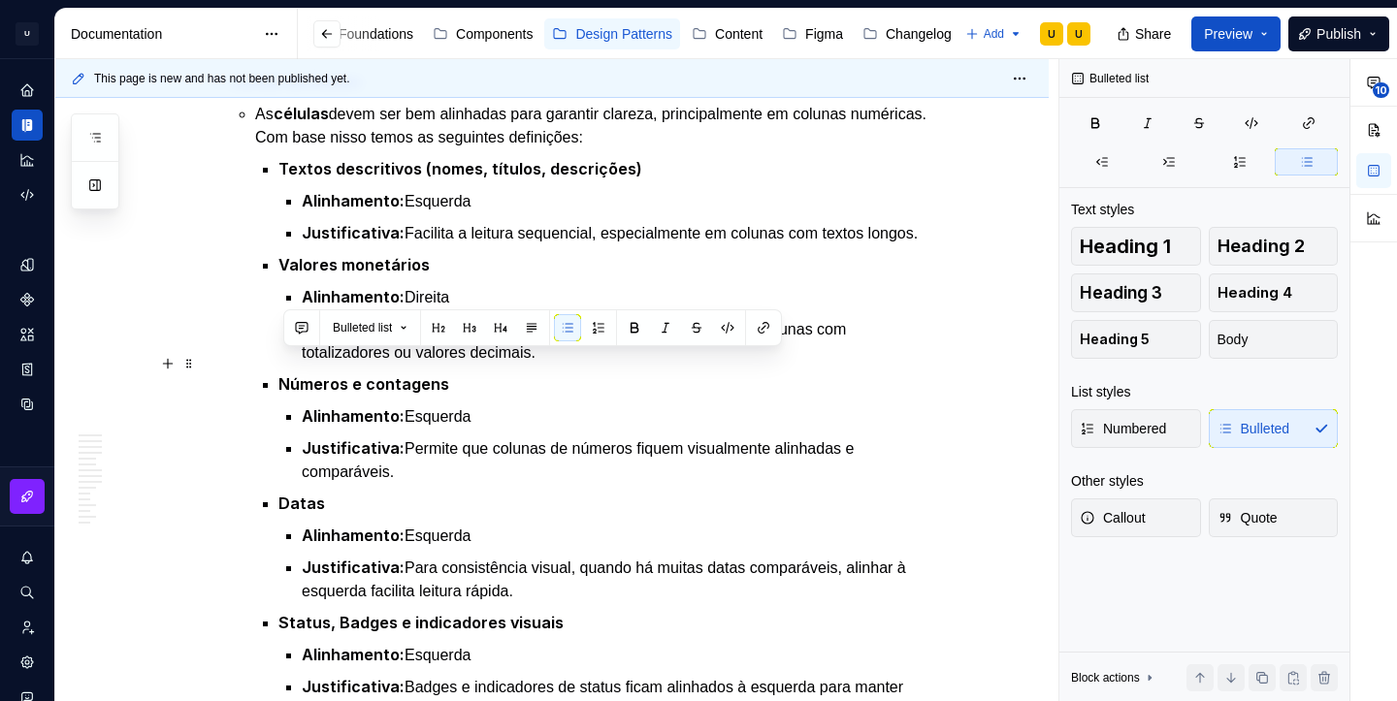
drag, startPoint x: 557, startPoint y: 571, endPoint x: 275, endPoint y: 371, distance: 345.8
click at [278, 371] on ul "Textos descritivos (nomes, títulos, descrições) Alinhamento: Esquerda Justifica…" at bounding box center [609, 439] width 663 height 565
copy ul "Números e contagens Alinhamento: Esquerda Justificativa: Permite que colunas de…"
click at [422, 457] on p "Justificativa: Permite que colunas de números fiquem visualmente alinhadas e co…" at bounding box center [622, 460] width 640 height 48
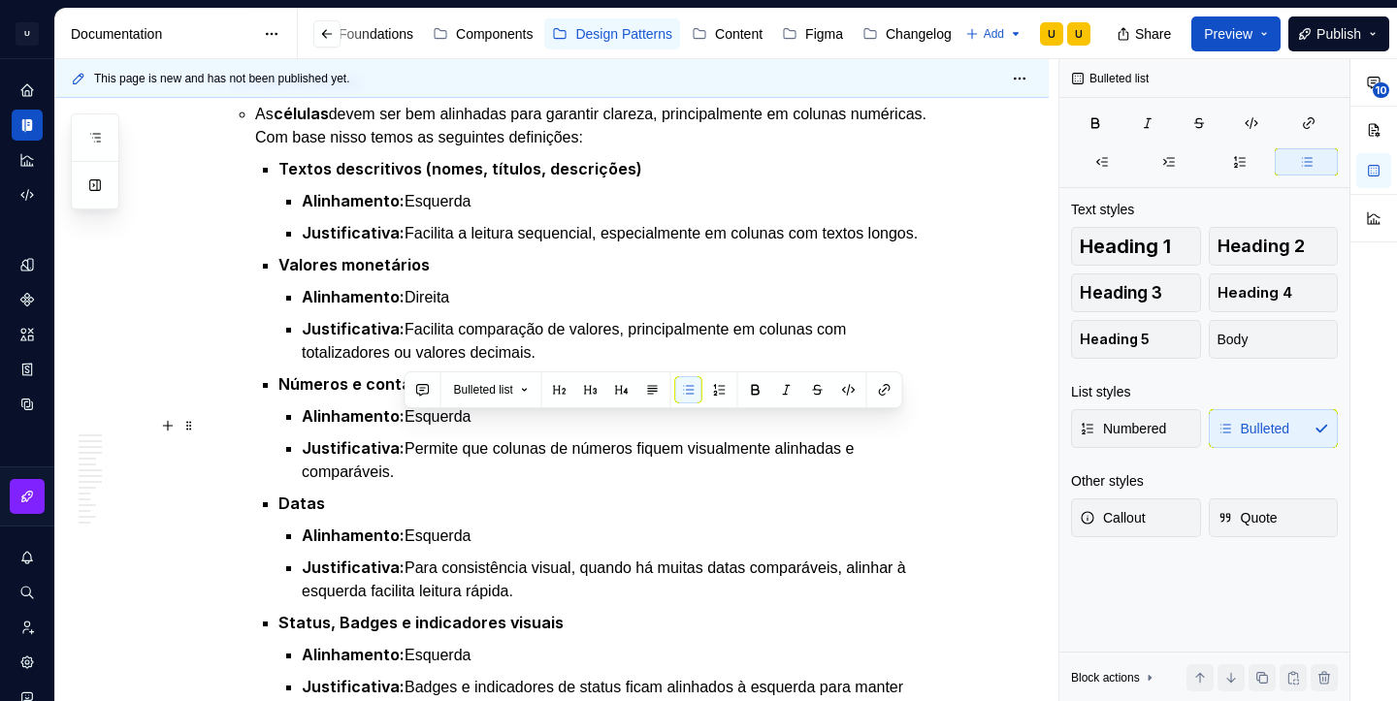
drag, startPoint x: 422, startPoint y: 457, endPoint x: 413, endPoint y: 428, distance: 30.4
click at [413, 436] on p "Justificativa: Permite que colunas de números fiquem visualmente alinhadas e co…" at bounding box center [622, 460] width 640 height 48
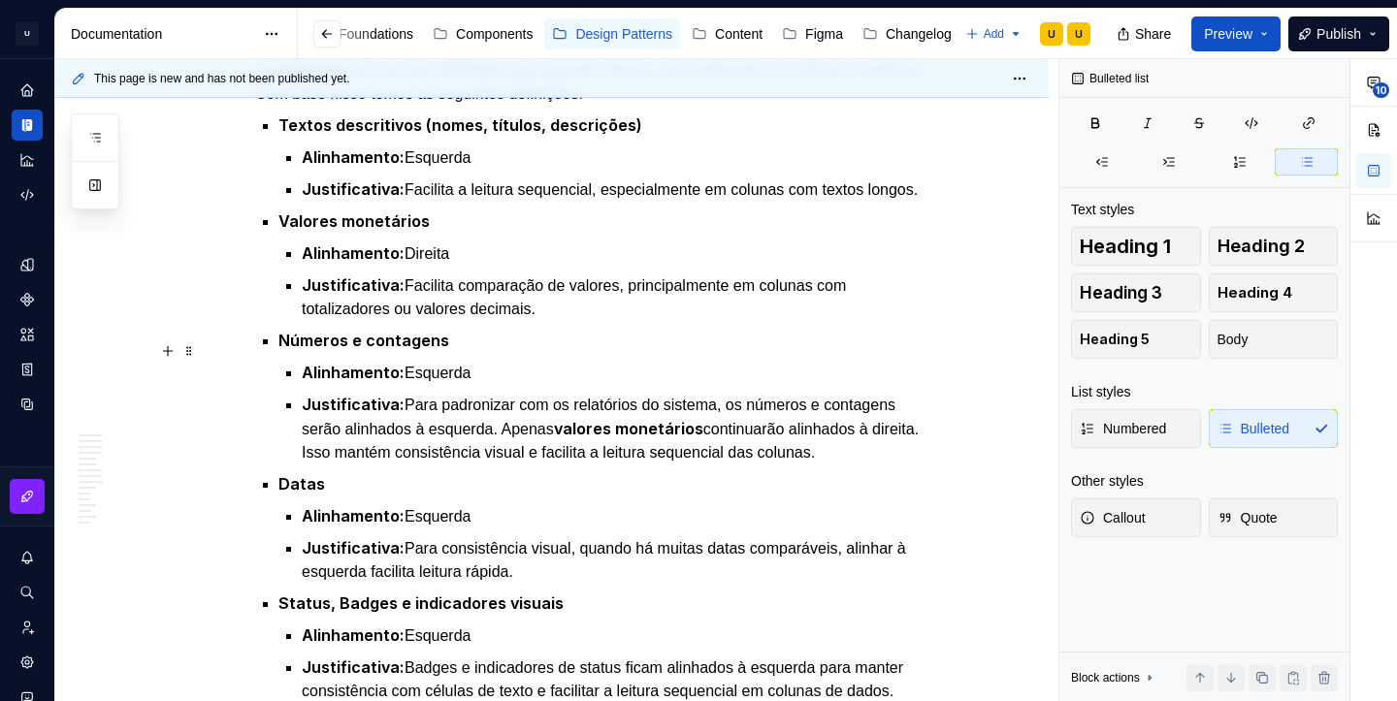
scroll to position [3865, 0]
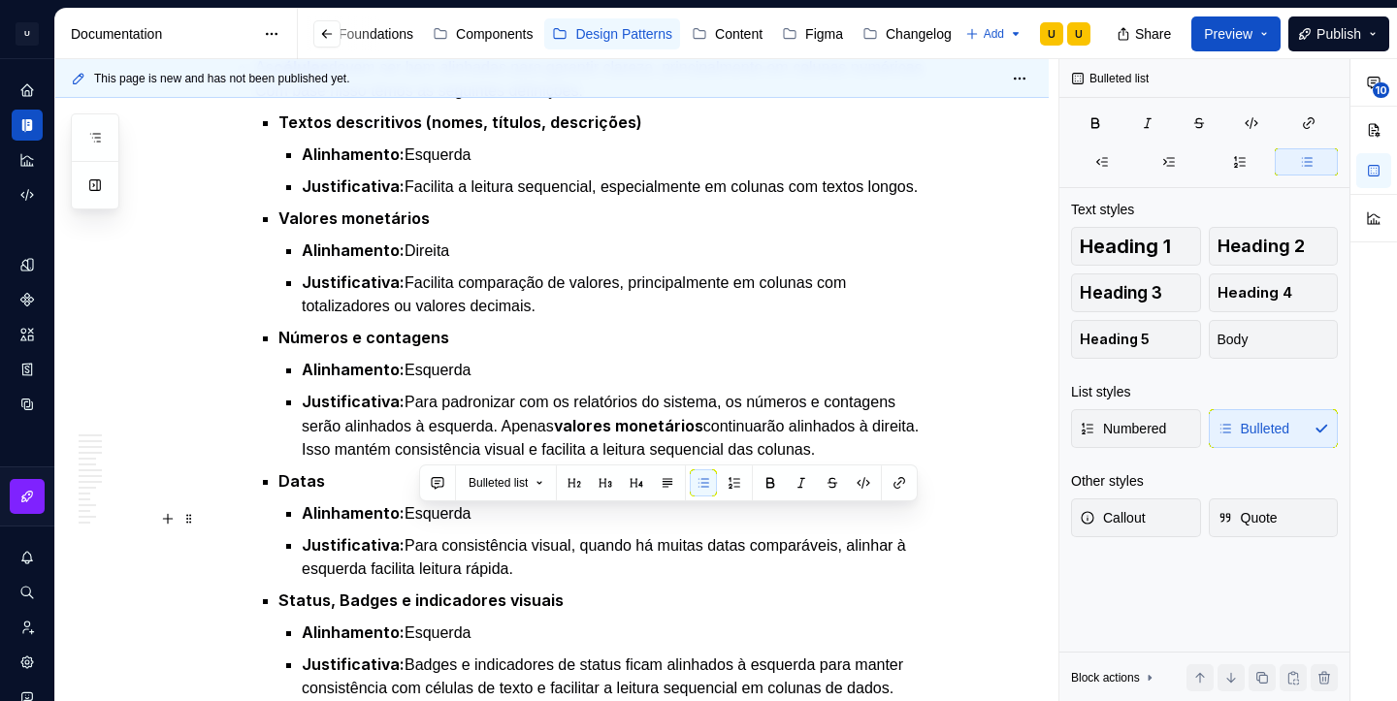
drag, startPoint x: 535, startPoint y: 545, endPoint x: 417, endPoint y: 525, distance: 120.1
click at [417, 533] on p "Justificativa: Para consistência visual, quando há muitas datas comparáveis, al…" at bounding box center [622, 557] width 640 height 48
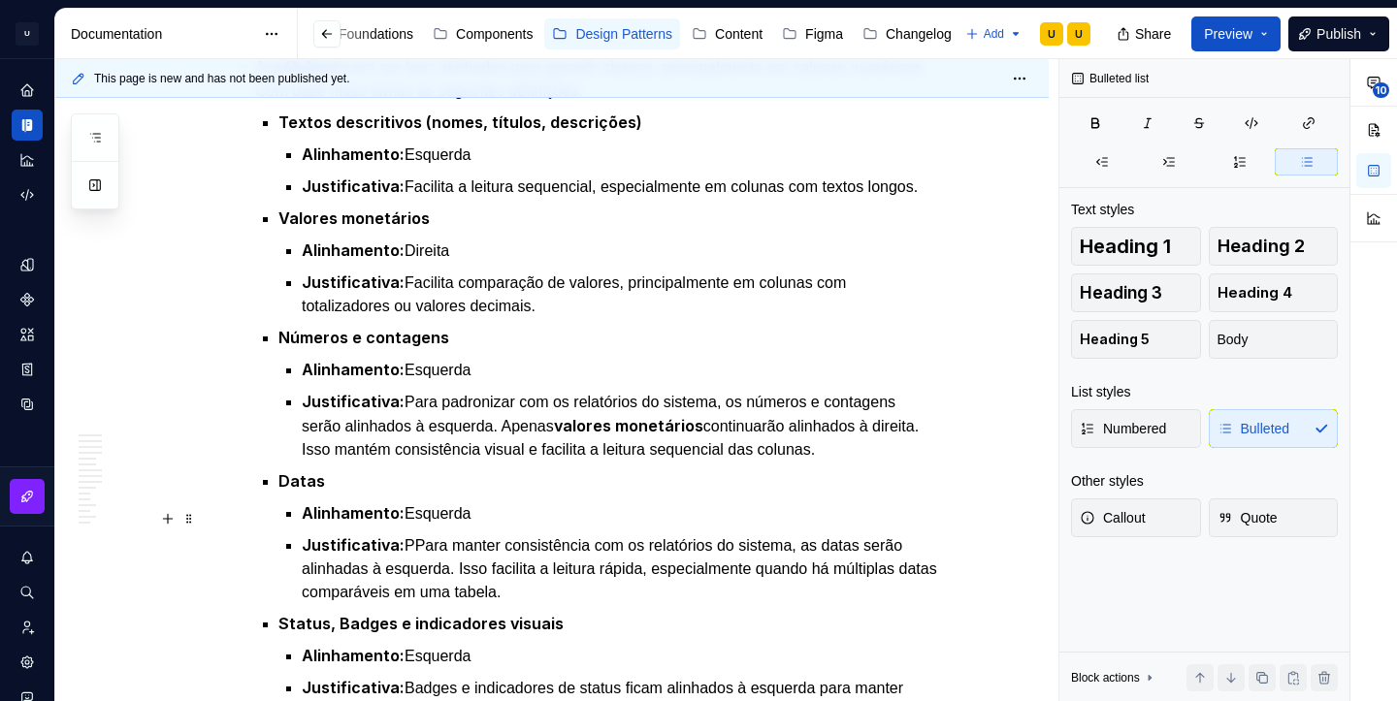
click at [416, 533] on p "Justificativa: PPara manter consistência com os relatórios do sistema, as datas…" at bounding box center [622, 568] width 640 height 71
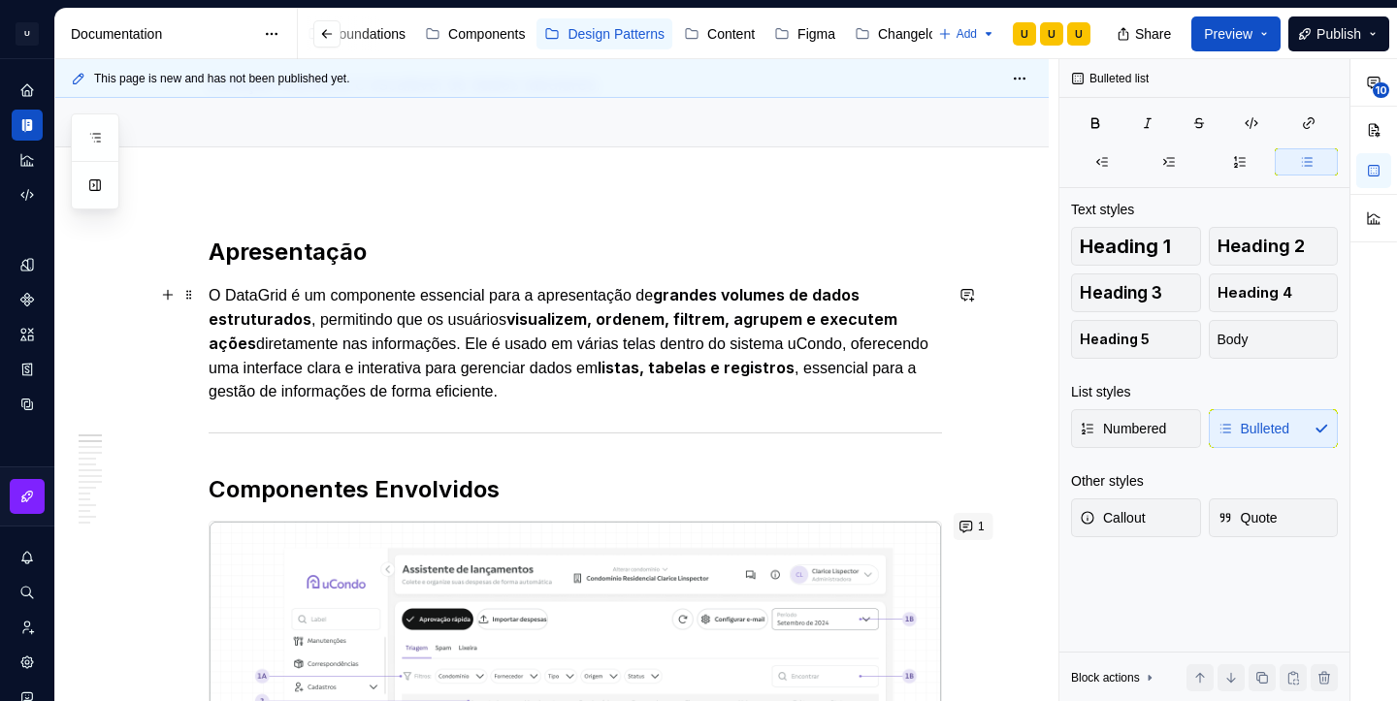
scroll to position [0, 0]
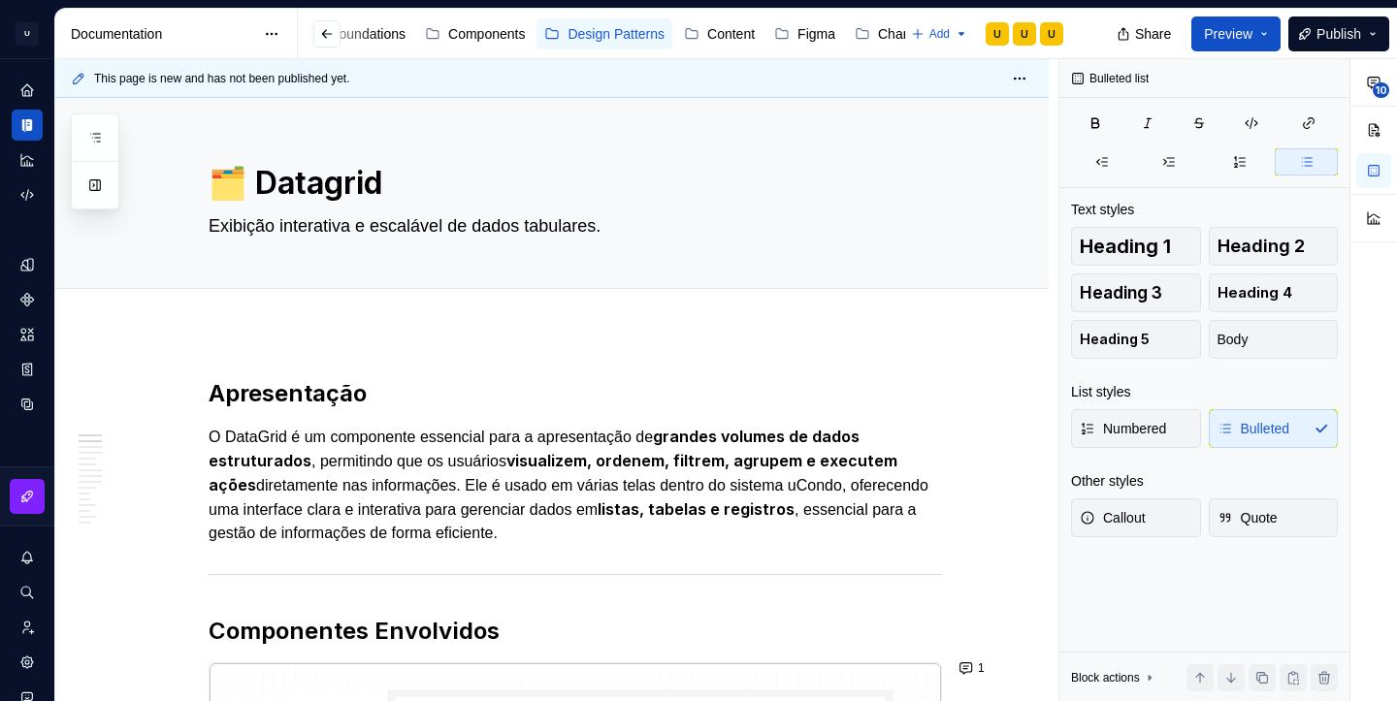
type textarea "*"
